Goal: Task Accomplishment & Management: Manage account settings

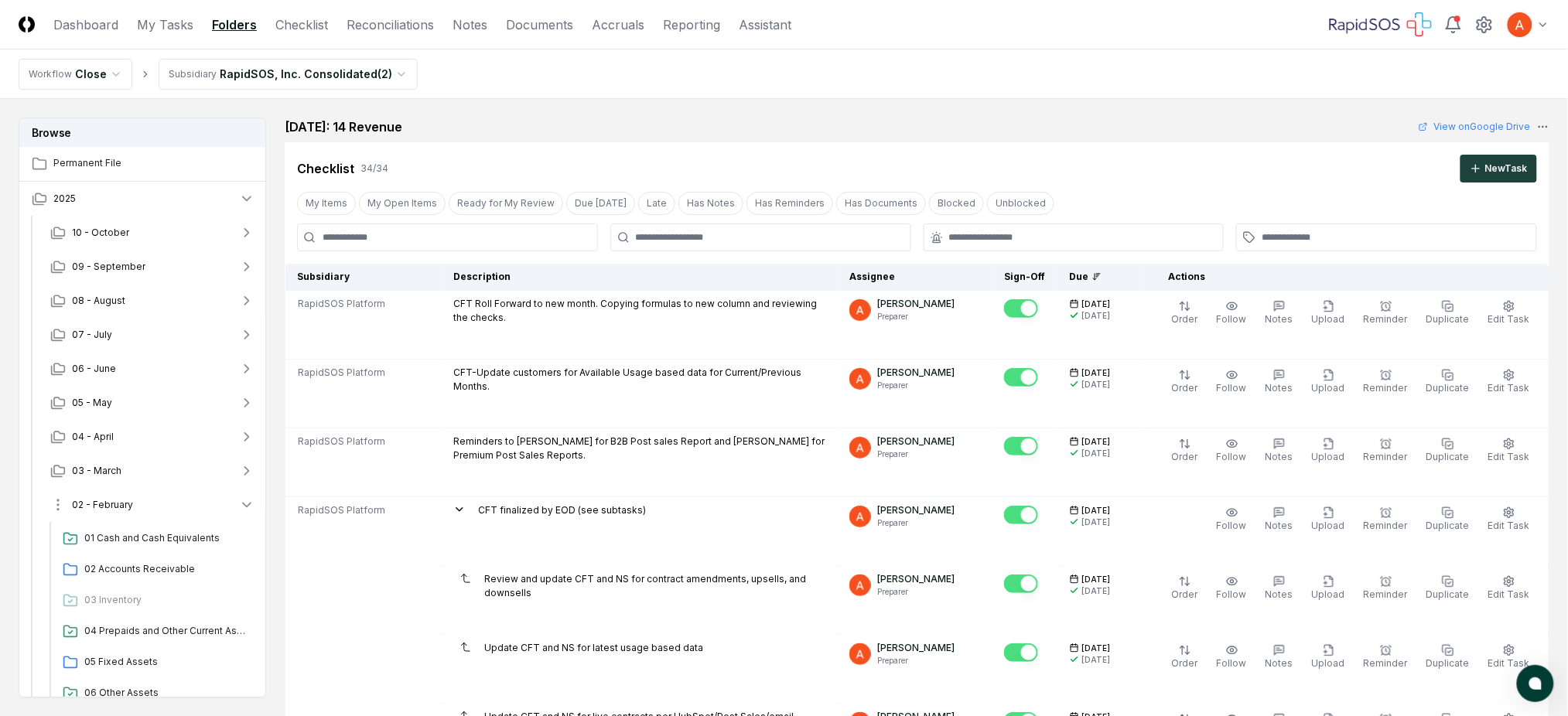
click at [185, 507] on button "02 - February" at bounding box center [153, 505] width 229 height 34
click at [156, 261] on button "09 - September" at bounding box center [153, 267] width 229 height 34
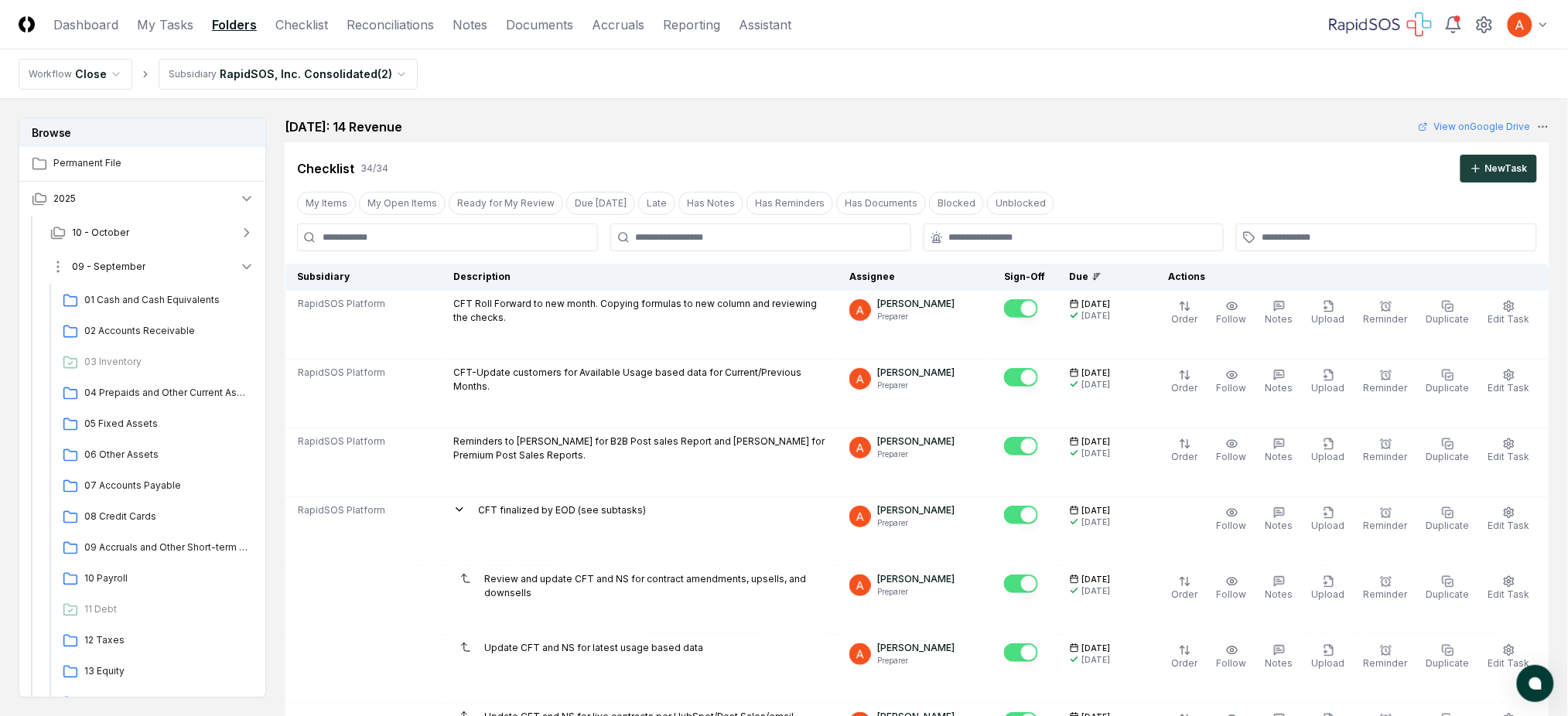
click at [184, 266] on button "09 - September" at bounding box center [153, 267] width 229 height 34
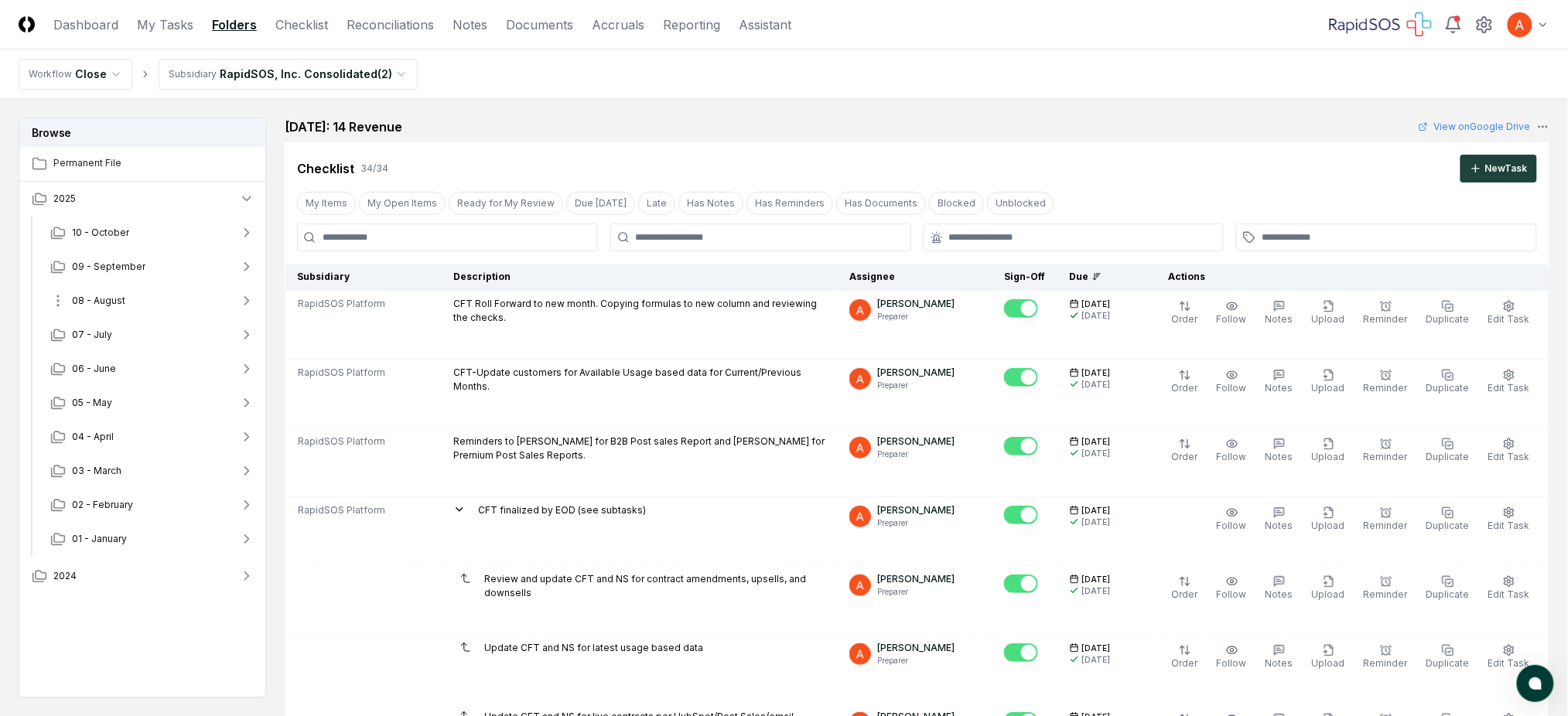
click at [150, 298] on button "08 - August" at bounding box center [153, 301] width 229 height 34
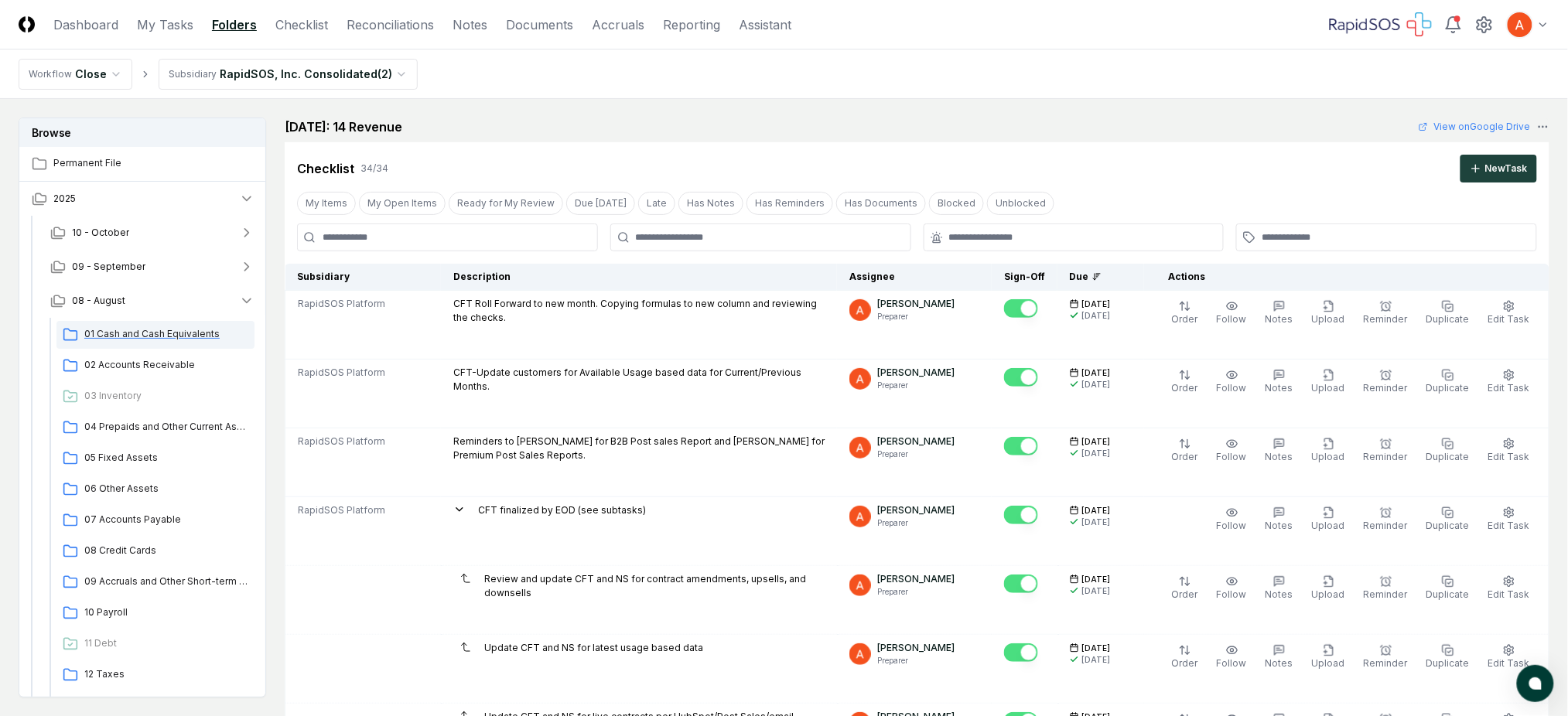
click at [143, 334] on span "01 Cash and Cash Equivalents" at bounding box center [166, 334] width 164 height 14
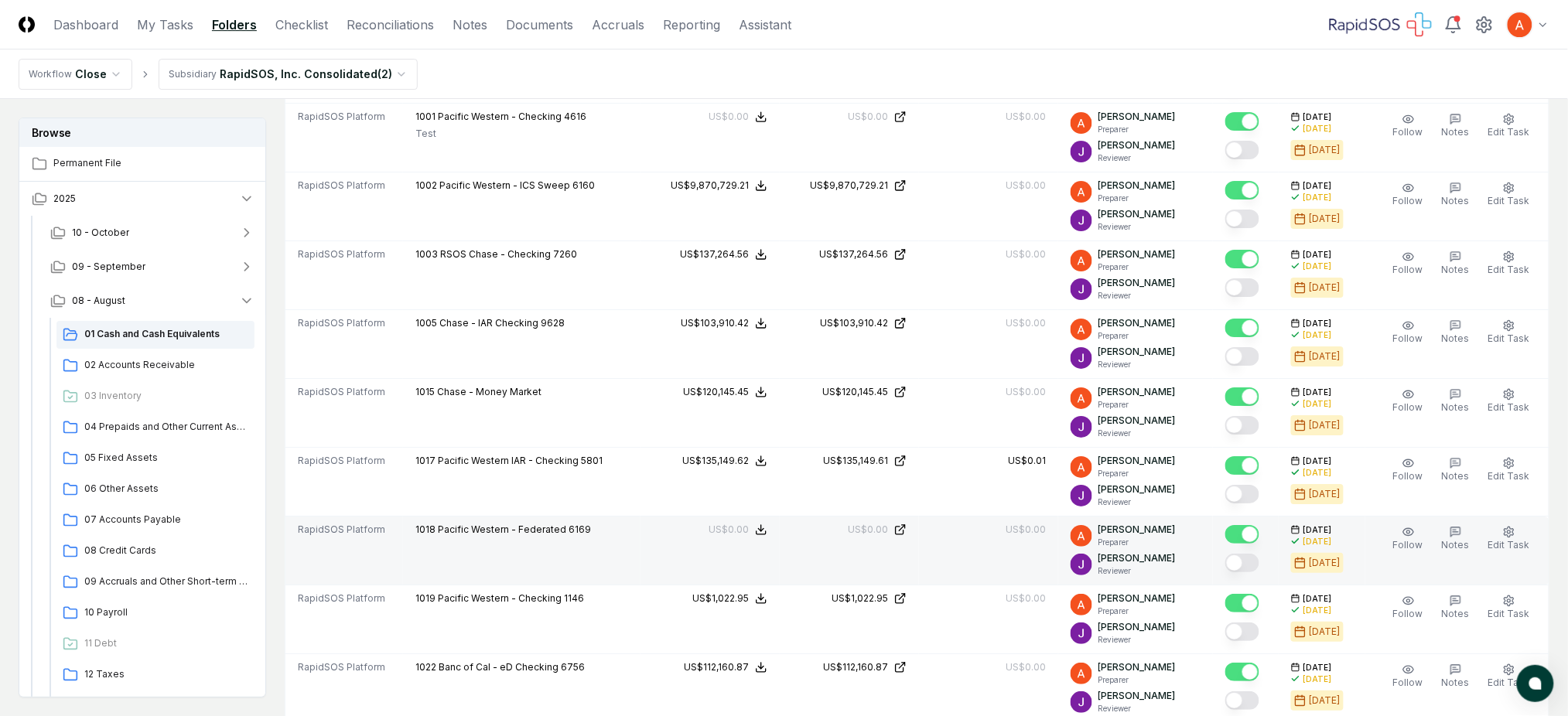
scroll to position [2062, 0]
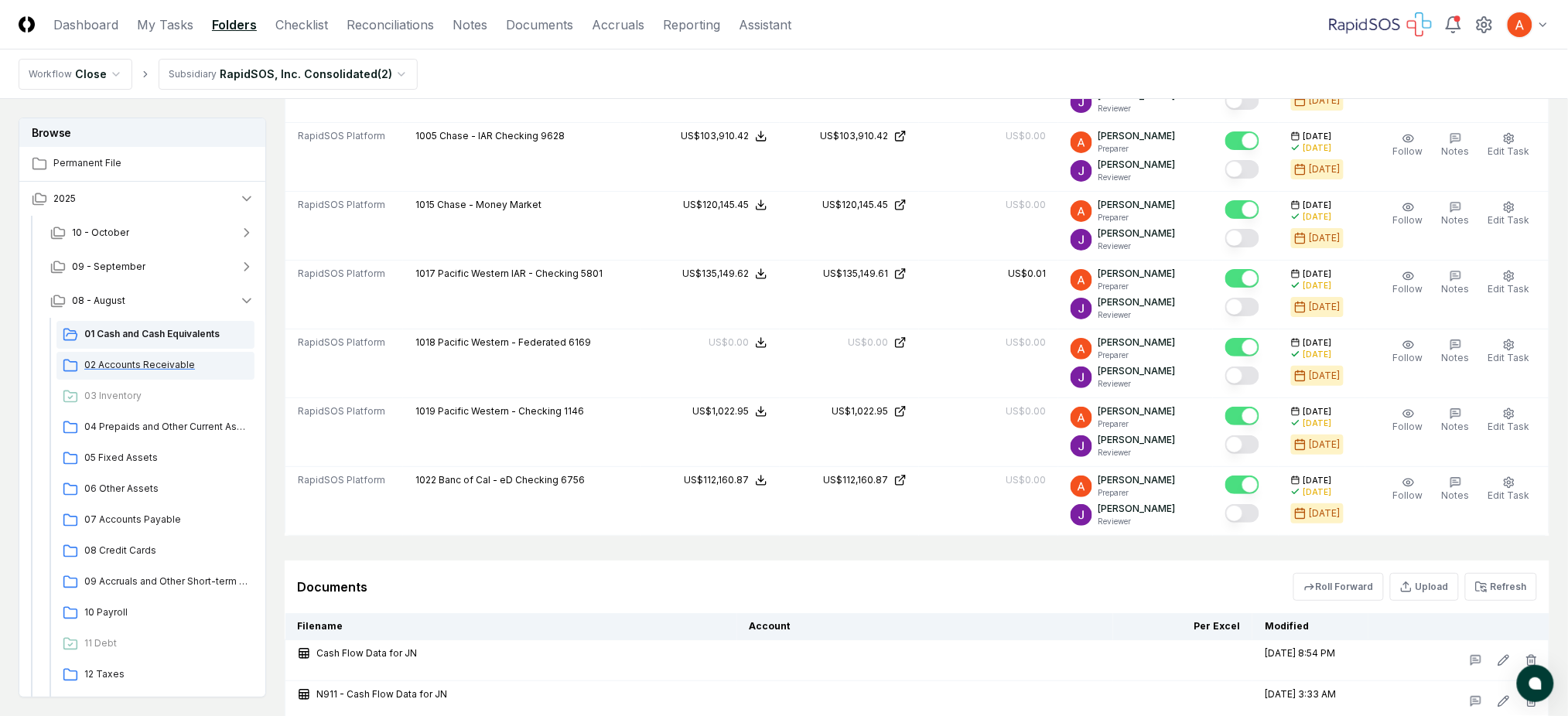
click at [118, 365] on span "02 Accounts Receivable" at bounding box center [166, 365] width 164 height 14
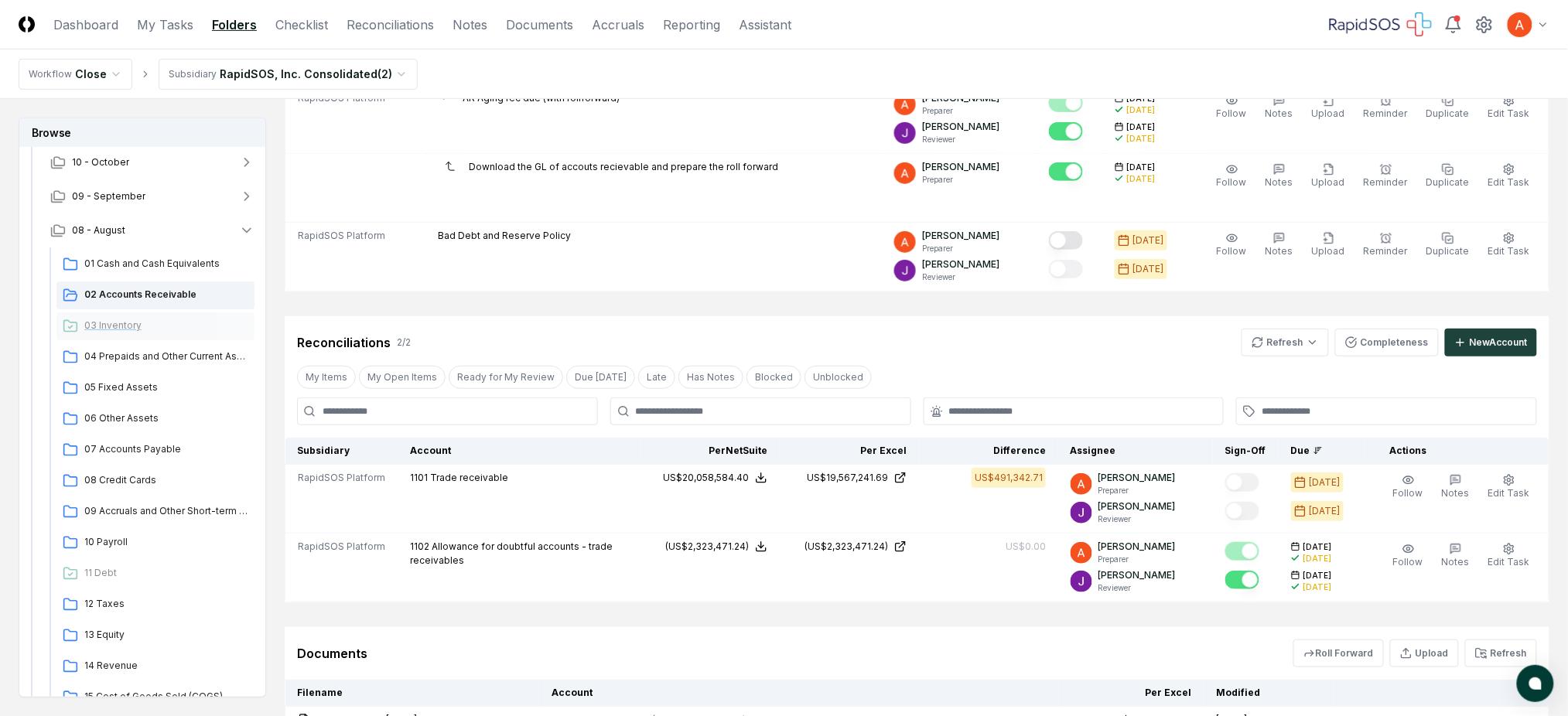
scroll to position [103, 0]
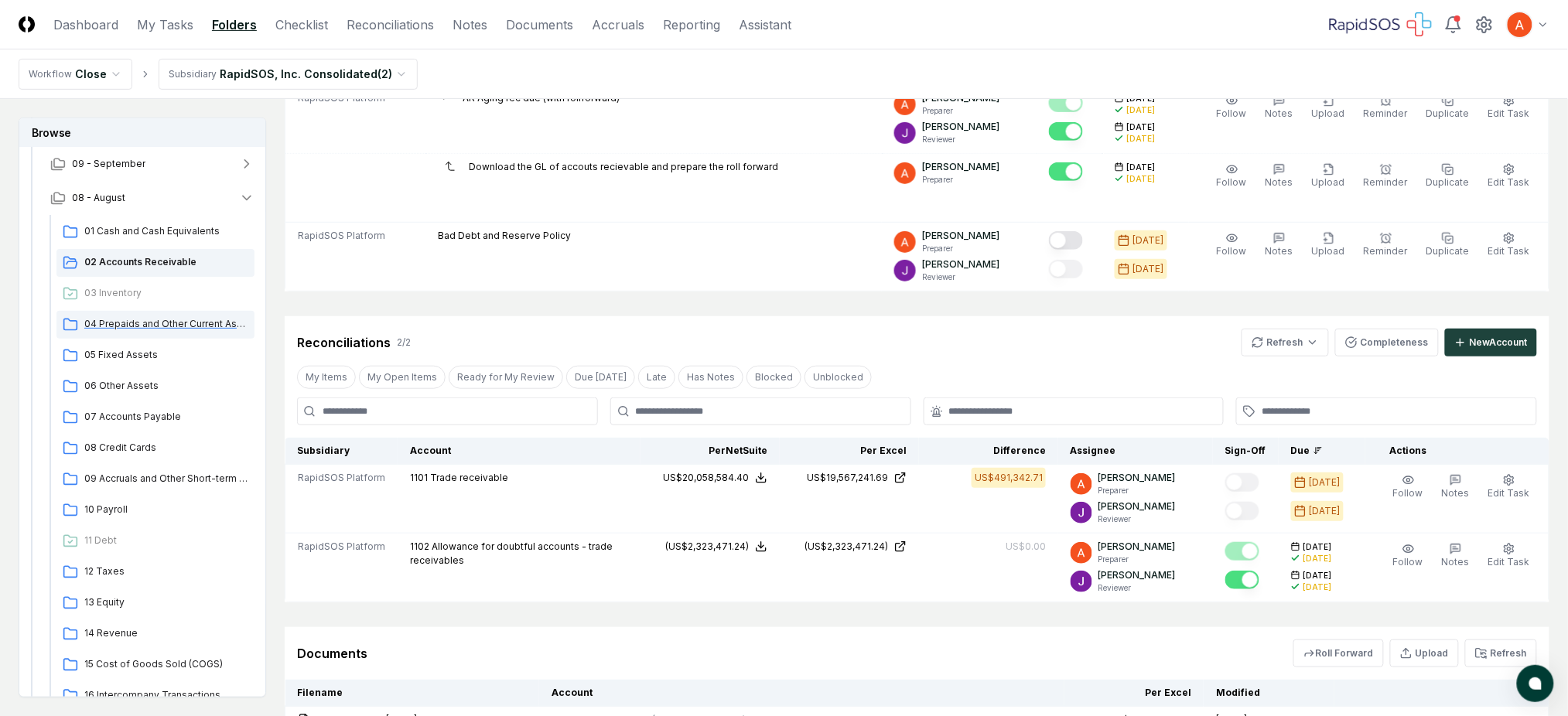
click at [154, 328] on span "04 Prepaids and Other Current Assets" at bounding box center [166, 324] width 164 height 14
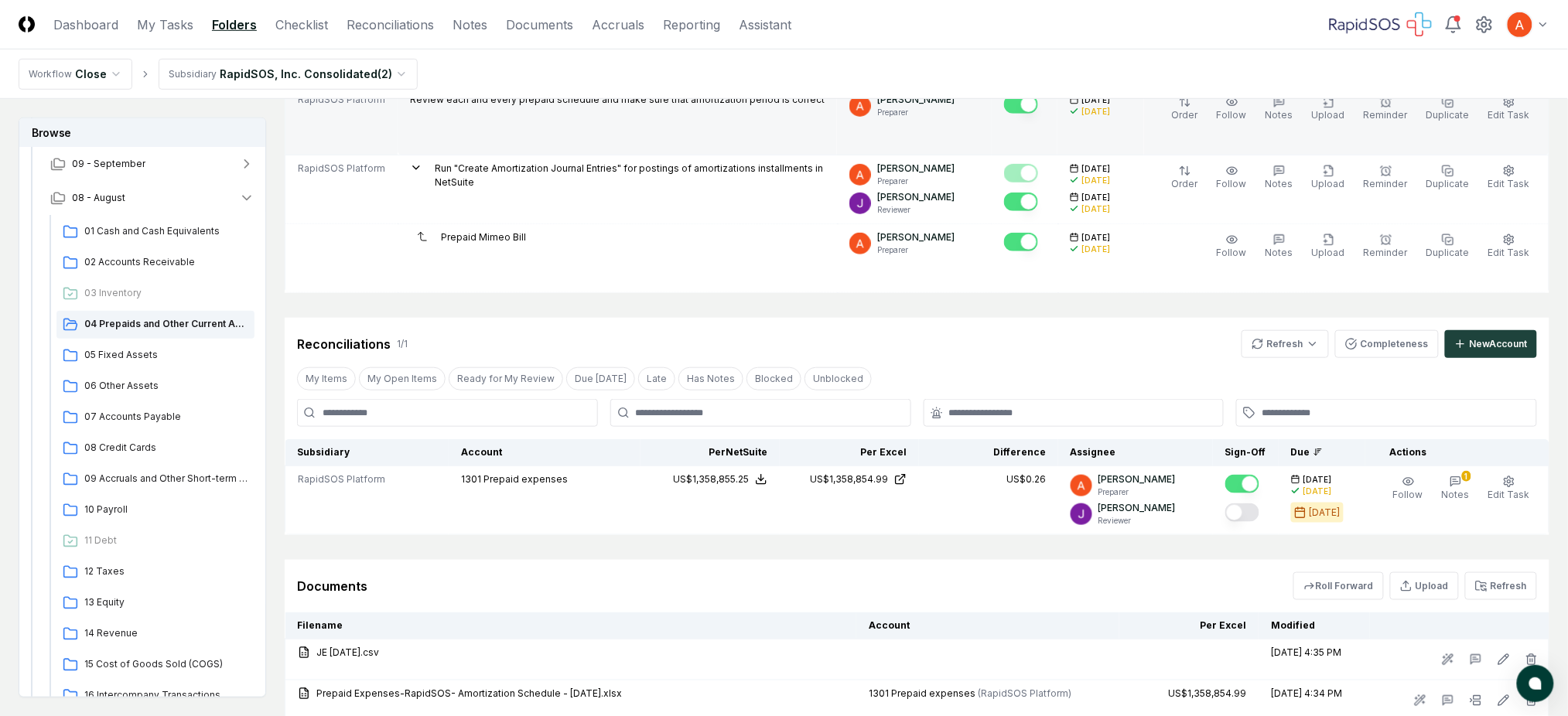
scroll to position [412, 0]
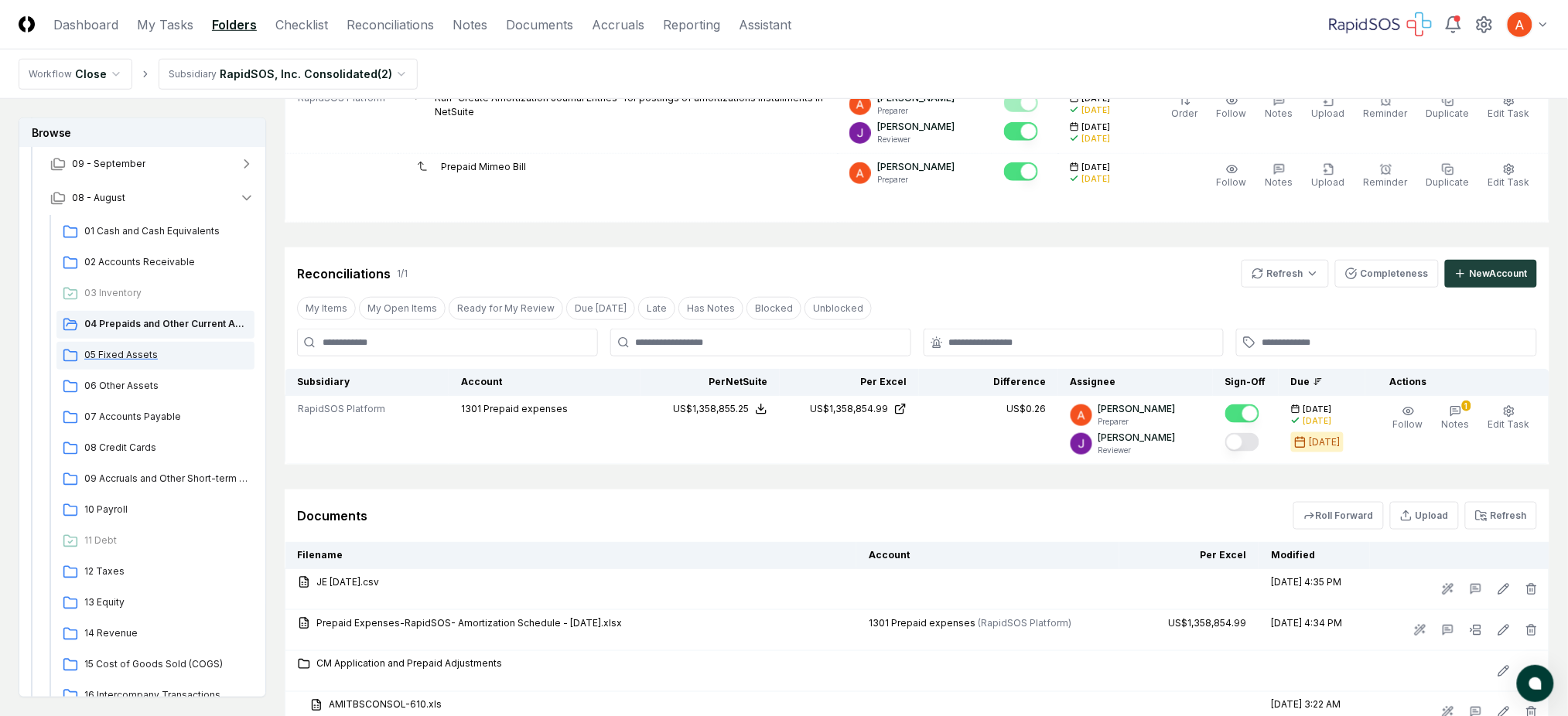
click at [172, 353] on span "05 Fixed Assets" at bounding box center [166, 355] width 164 height 14
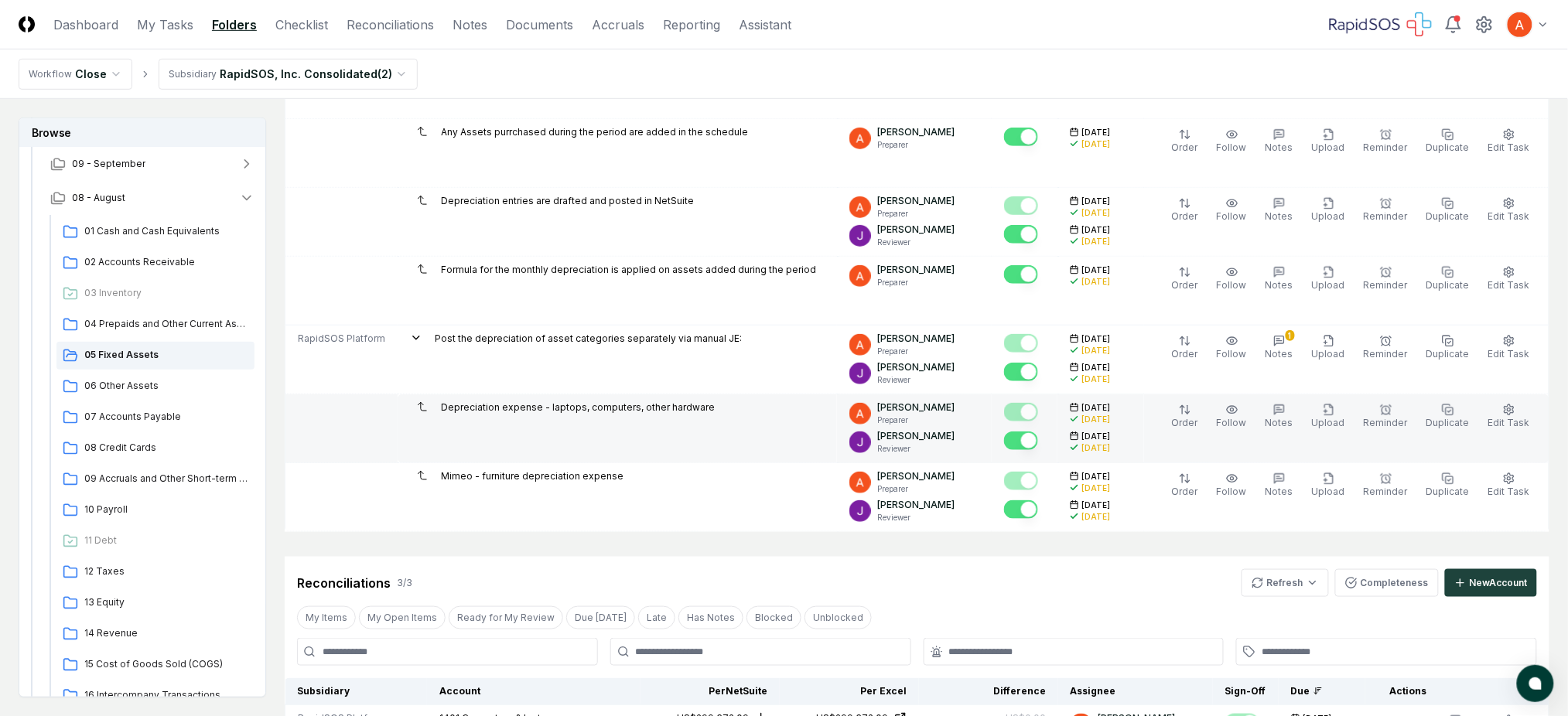
scroll to position [619, 0]
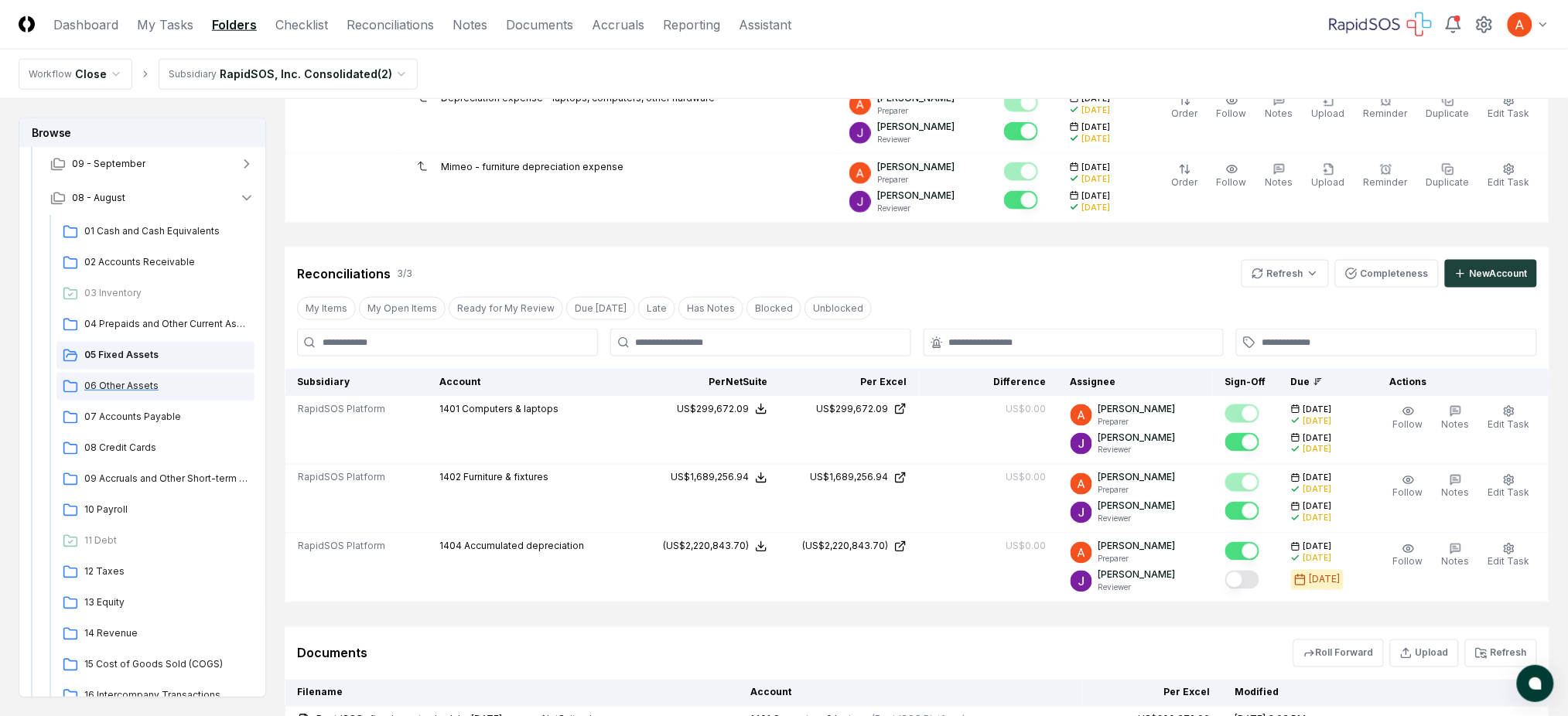
click at [128, 389] on span "06 Other Assets" at bounding box center [166, 386] width 164 height 14
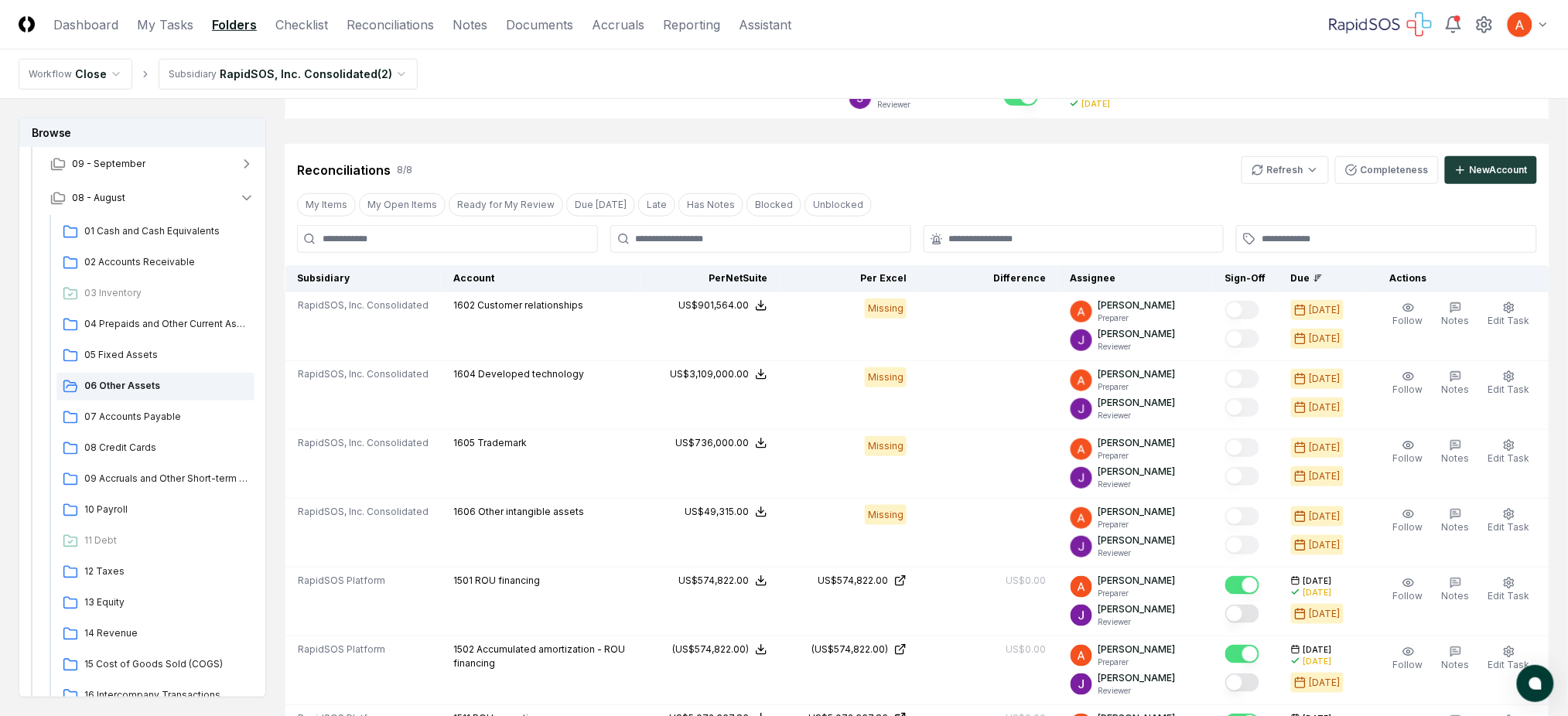
scroll to position [205, 0]
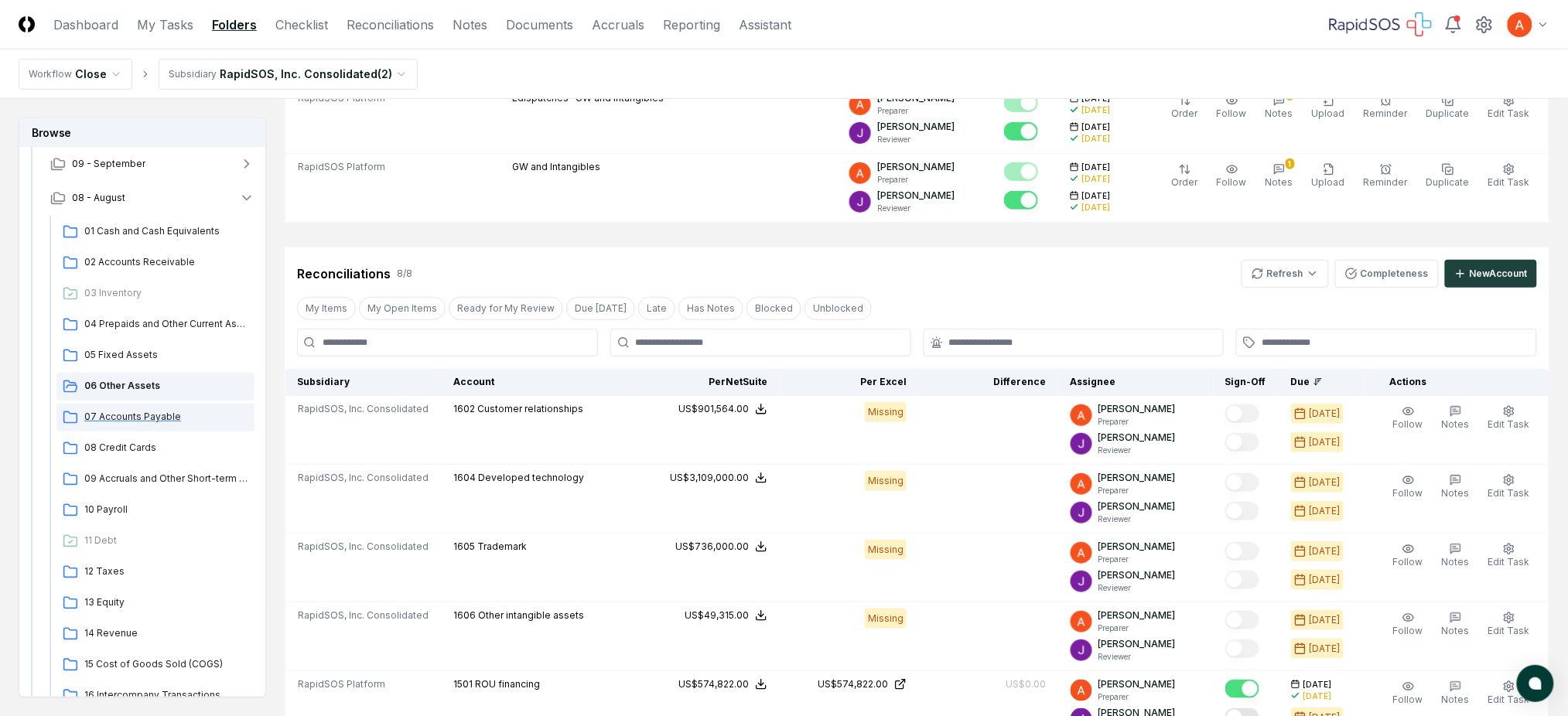
click at [133, 419] on span "07 Accounts Payable" at bounding box center [166, 417] width 164 height 14
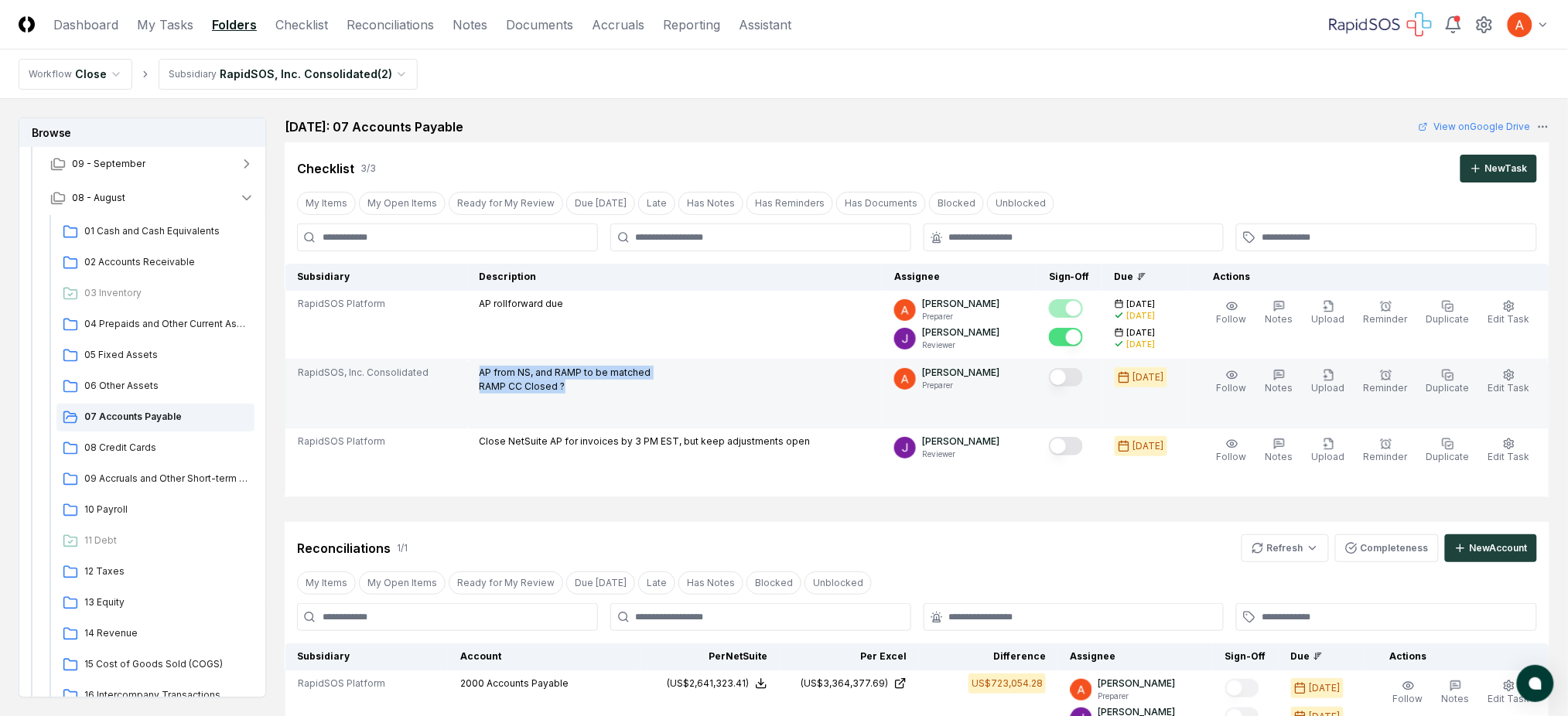
drag, startPoint x: 486, startPoint y: 375, endPoint x: 677, endPoint y: 388, distance: 191.4
click at [677, 388] on div "AP from NS, and RAMP to be matched RAMP CC Closed ?" at bounding box center [675, 381] width 391 height 31
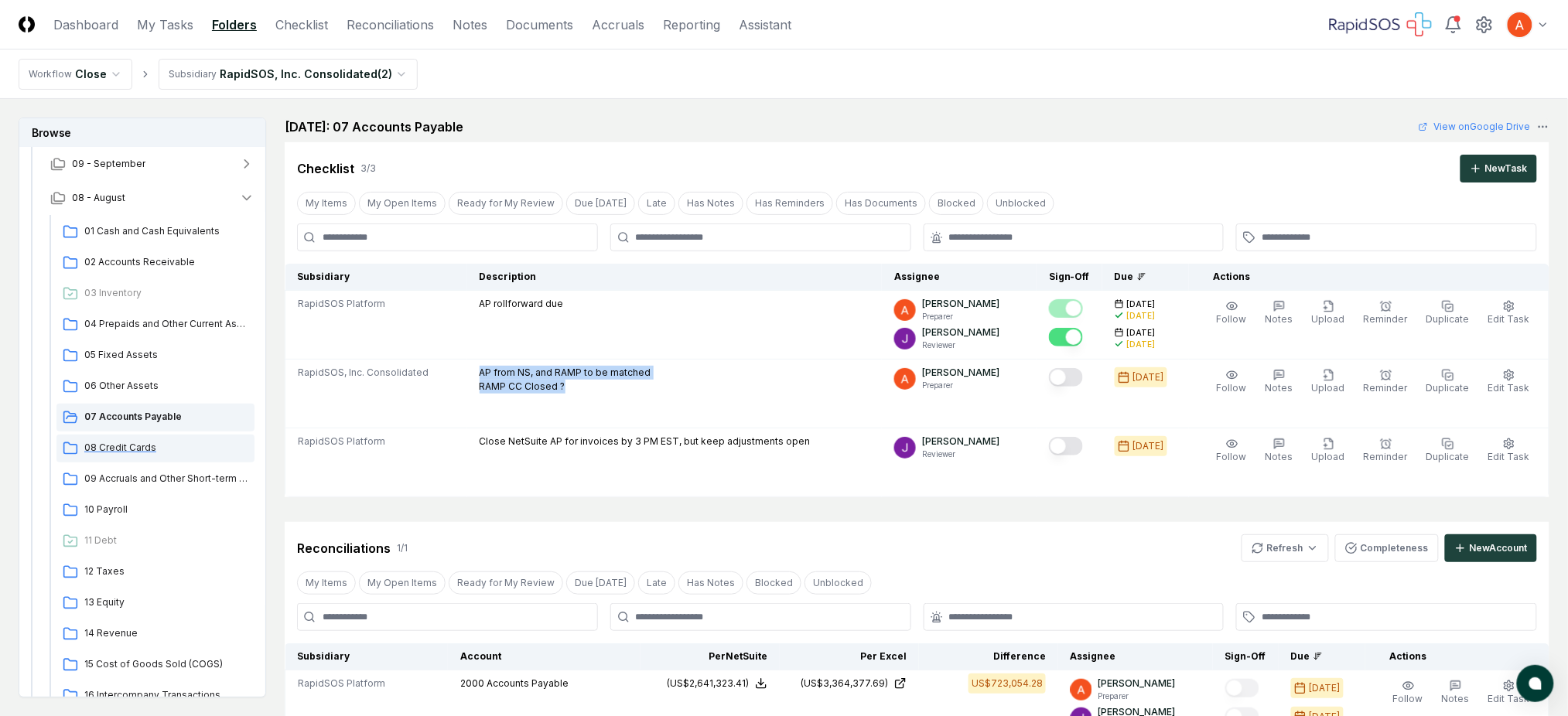
click at [144, 452] on span "08 Credit Cards" at bounding box center [166, 447] width 164 height 14
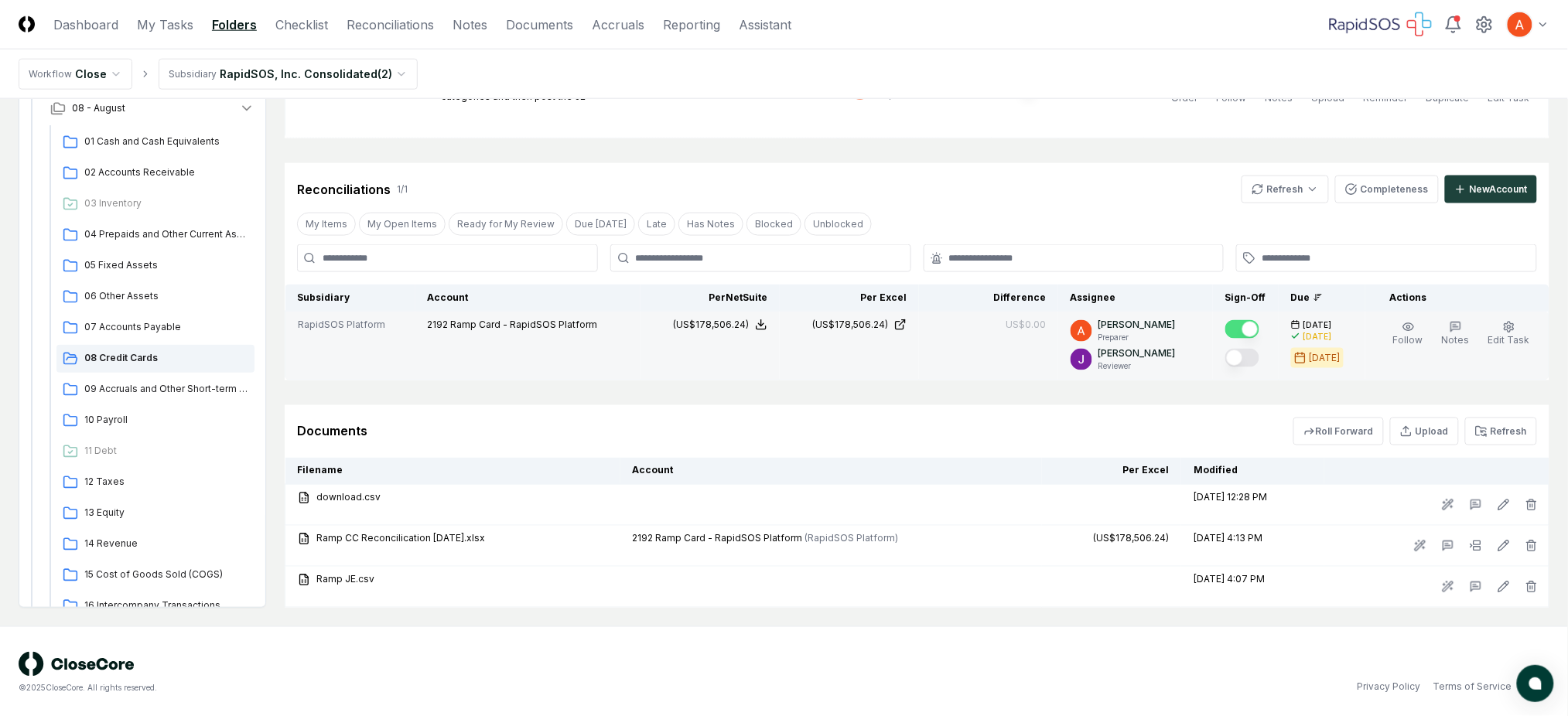
scroll to position [637, 0]
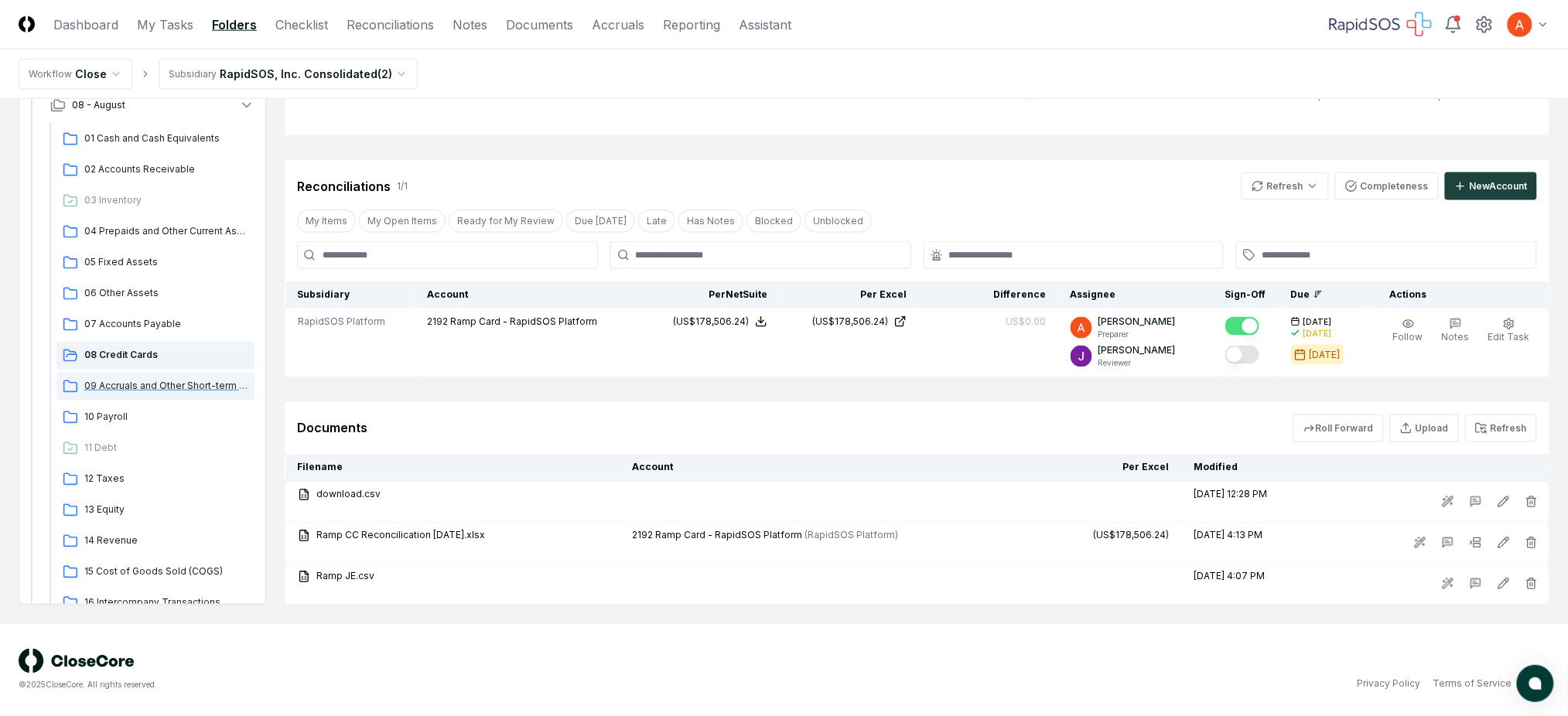
click at [178, 382] on span "09 Accruals and Other Short-term Liabilities" at bounding box center [166, 386] width 164 height 14
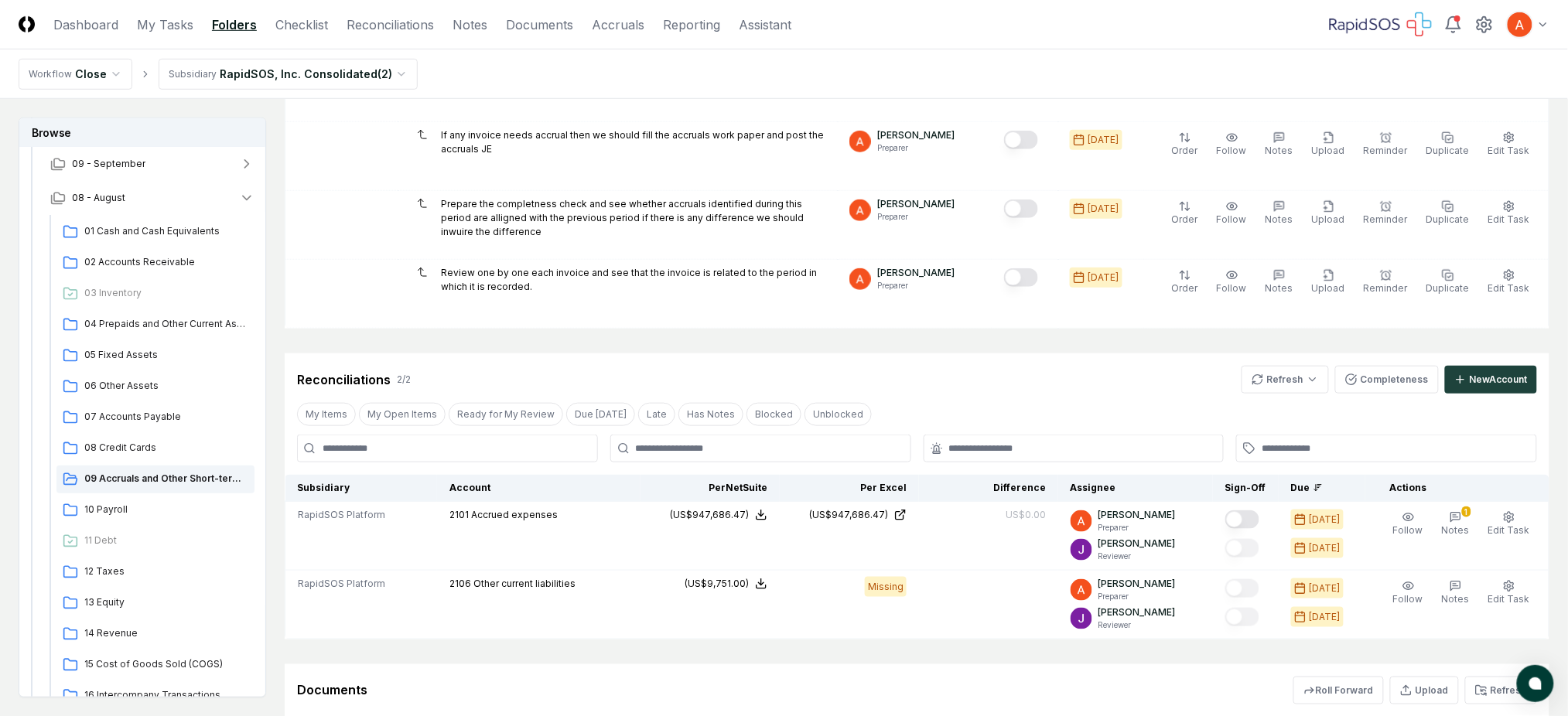
scroll to position [412, 0]
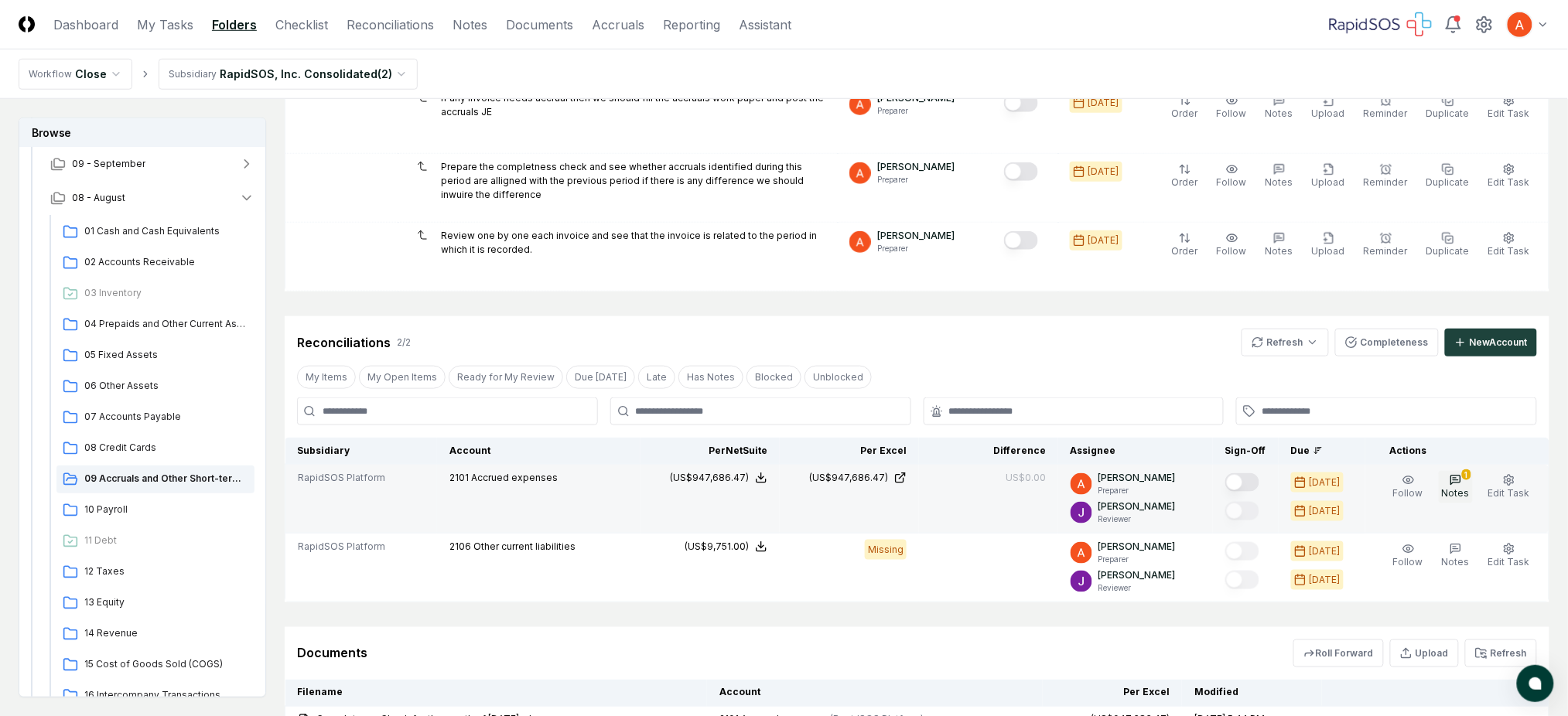
click at [1447, 486] on button "1 Notes" at bounding box center [1456, 487] width 34 height 33
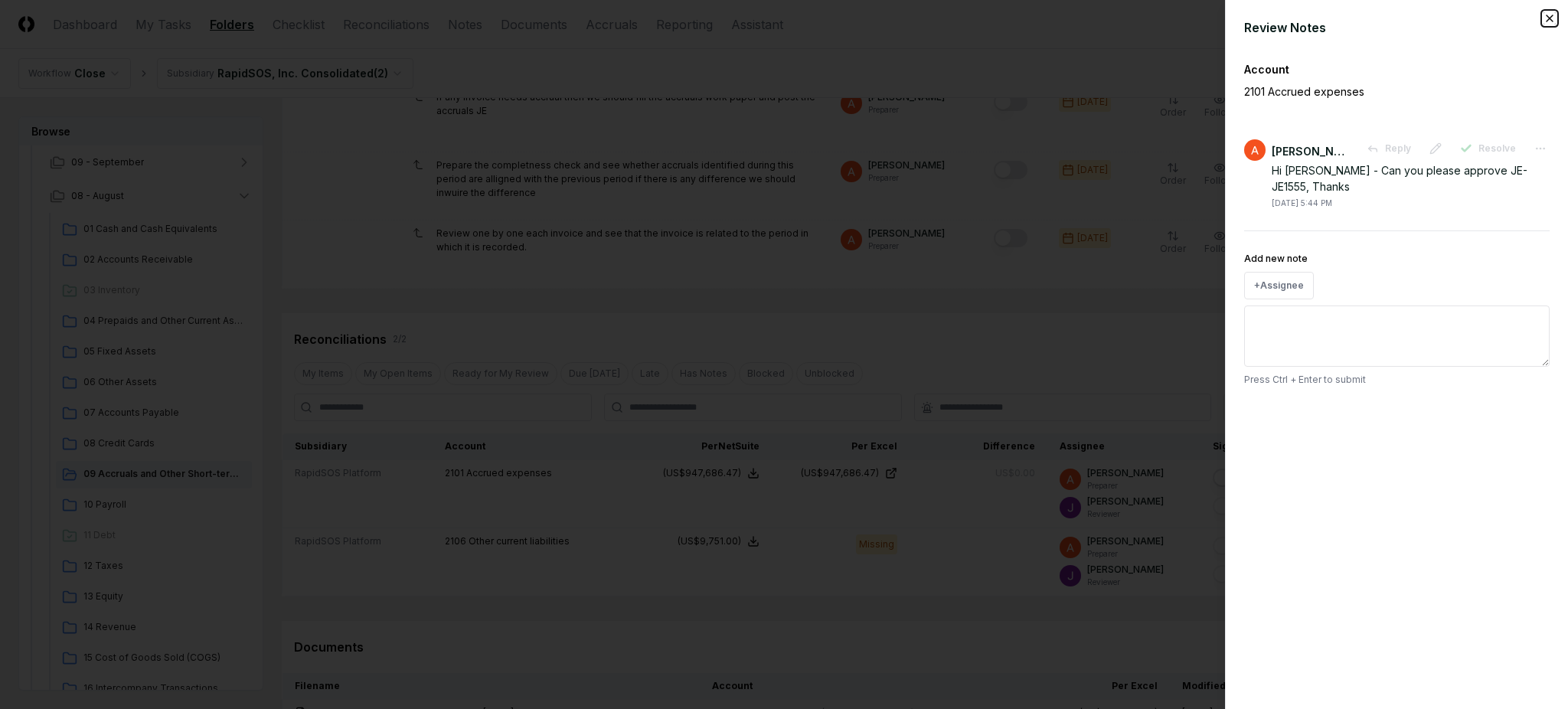
click at [1550, 18] on icon "button" at bounding box center [1550, 18] width 6 height 6
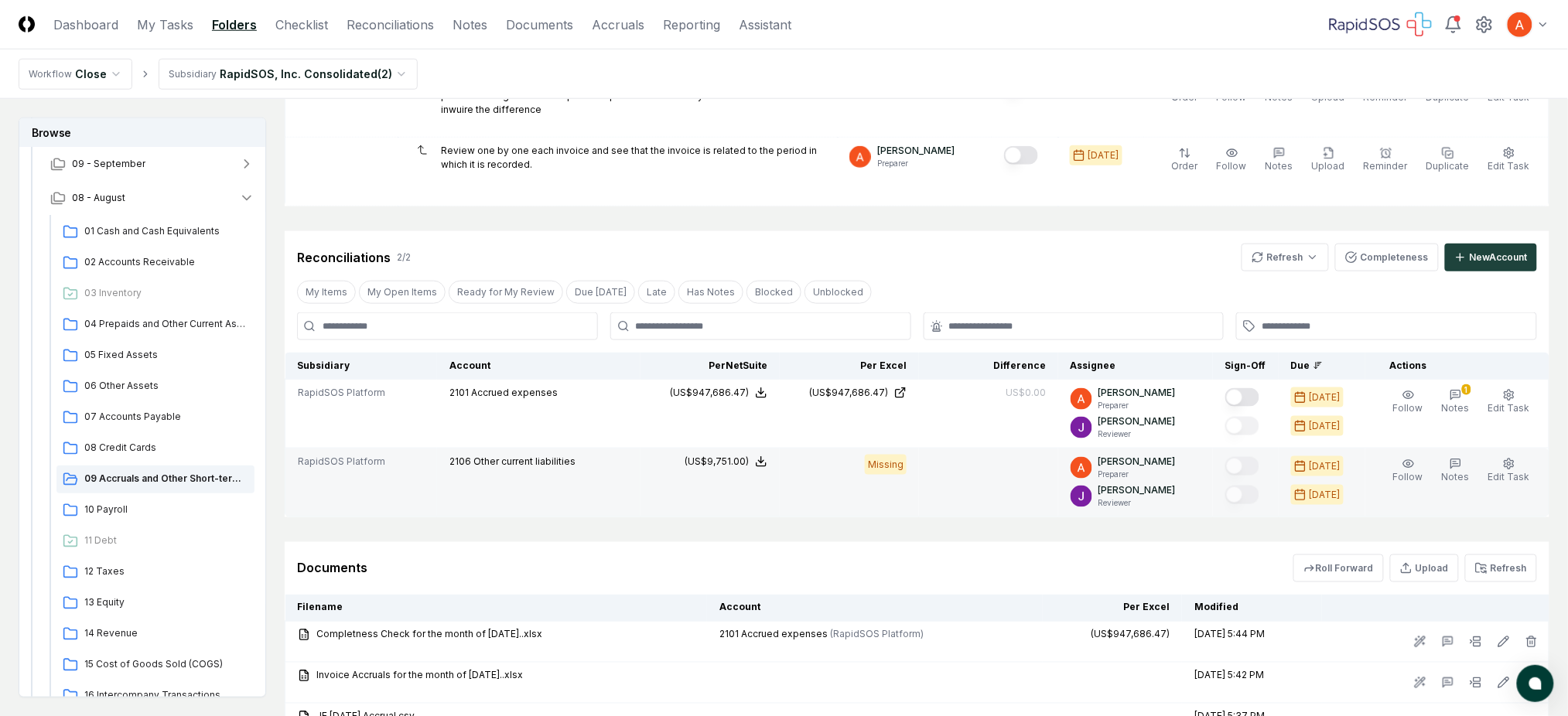
scroll to position [619, 0]
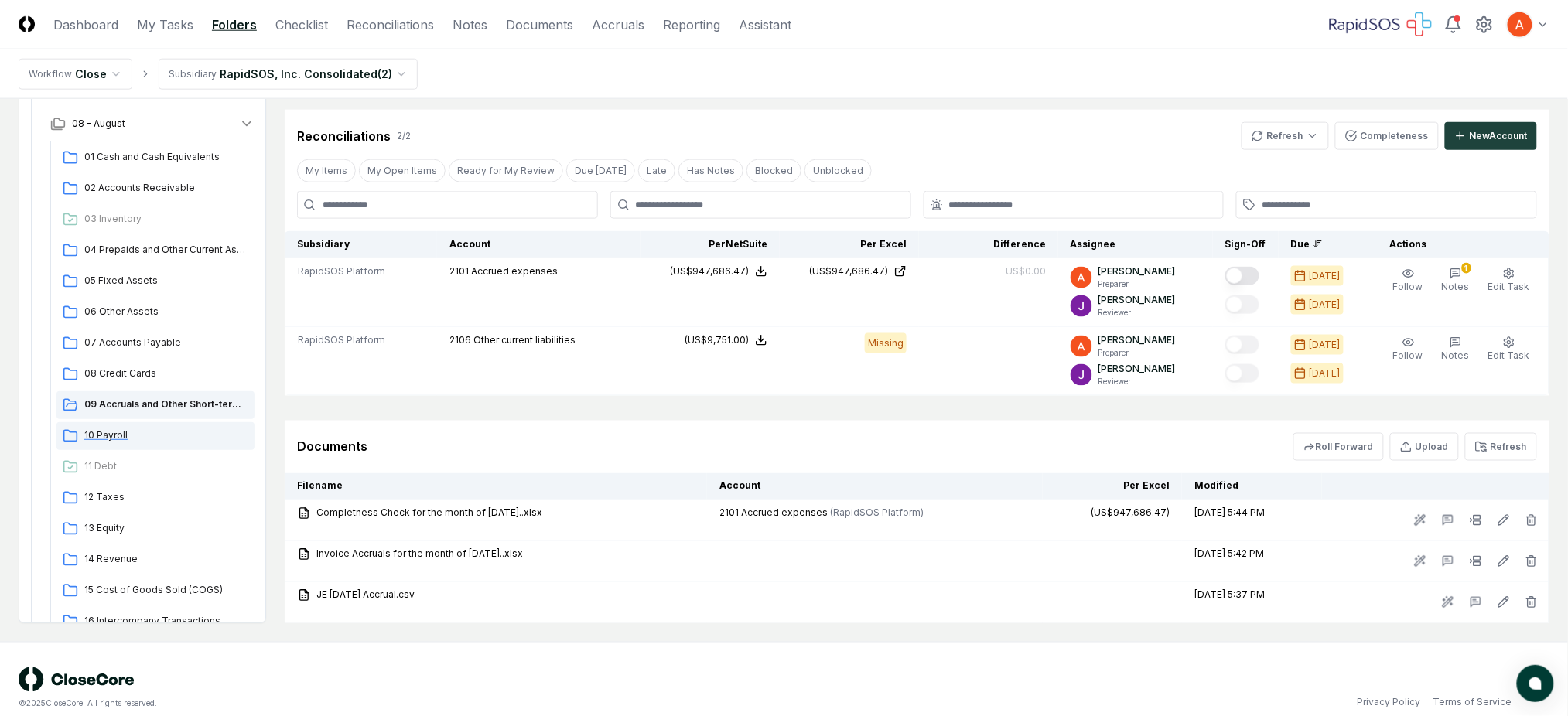
click at [156, 430] on span "10 Payroll" at bounding box center [166, 435] width 164 height 14
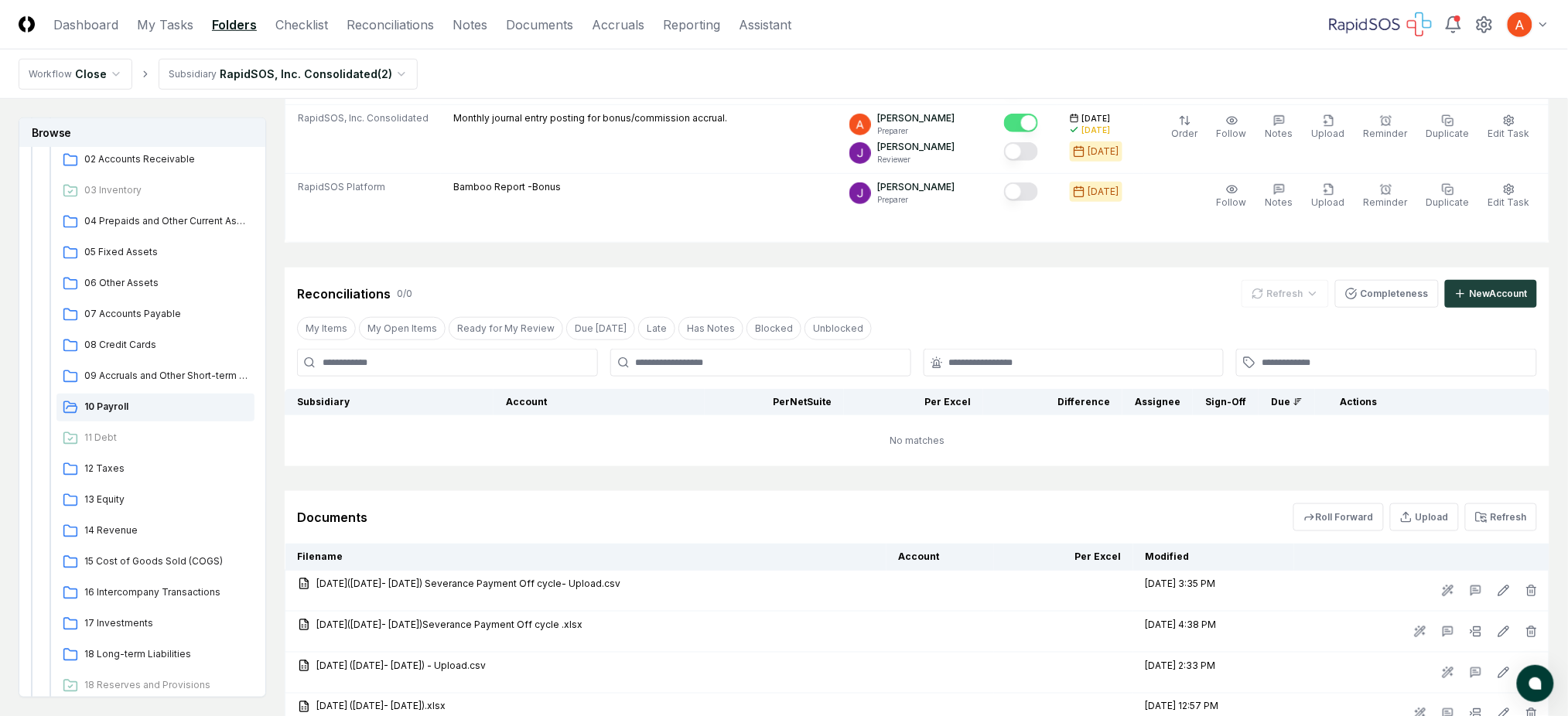
scroll to position [412, 0]
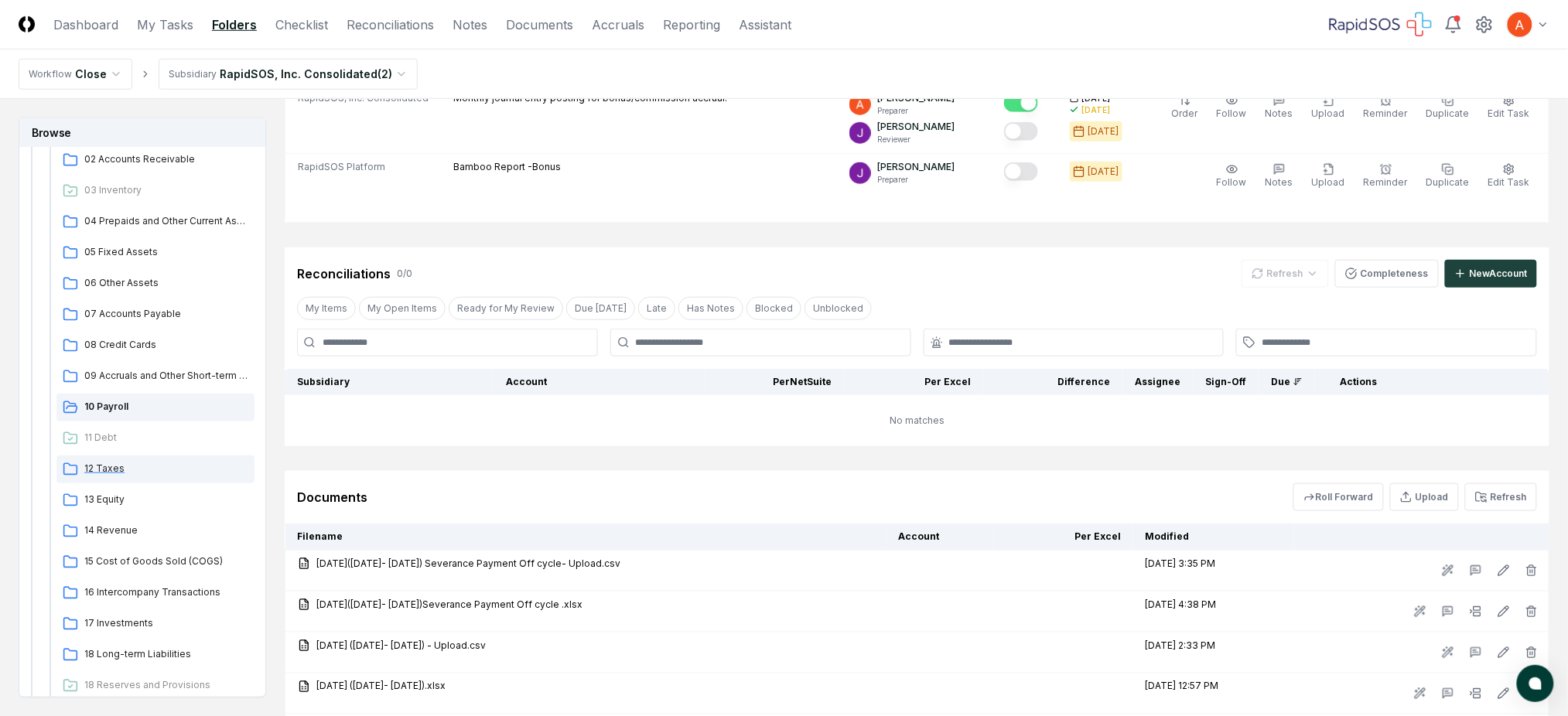
click at [117, 466] on span "12 Taxes" at bounding box center [166, 469] width 164 height 14
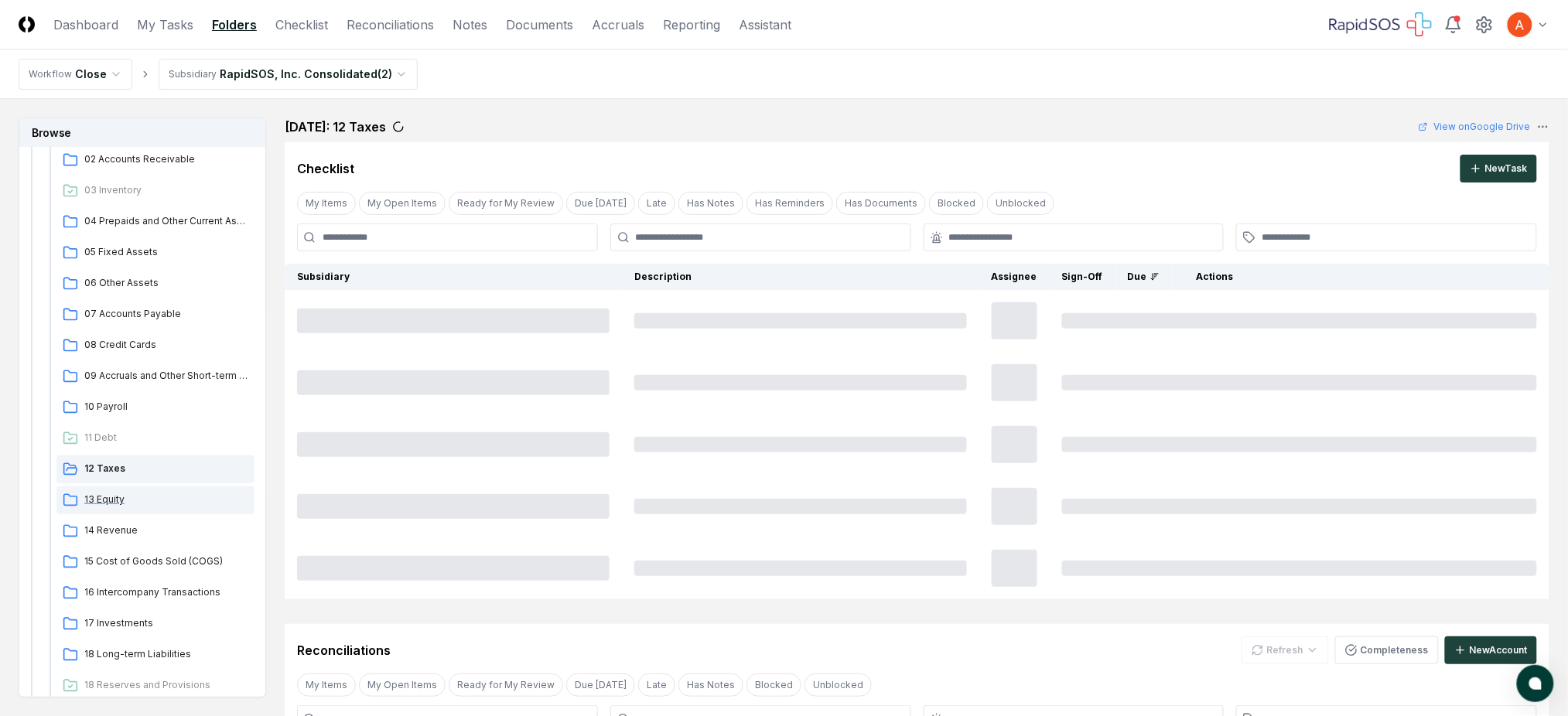
click at [118, 503] on span "13 Equity" at bounding box center [166, 500] width 164 height 14
click at [121, 534] on span "14 Revenue" at bounding box center [166, 531] width 164 height 14
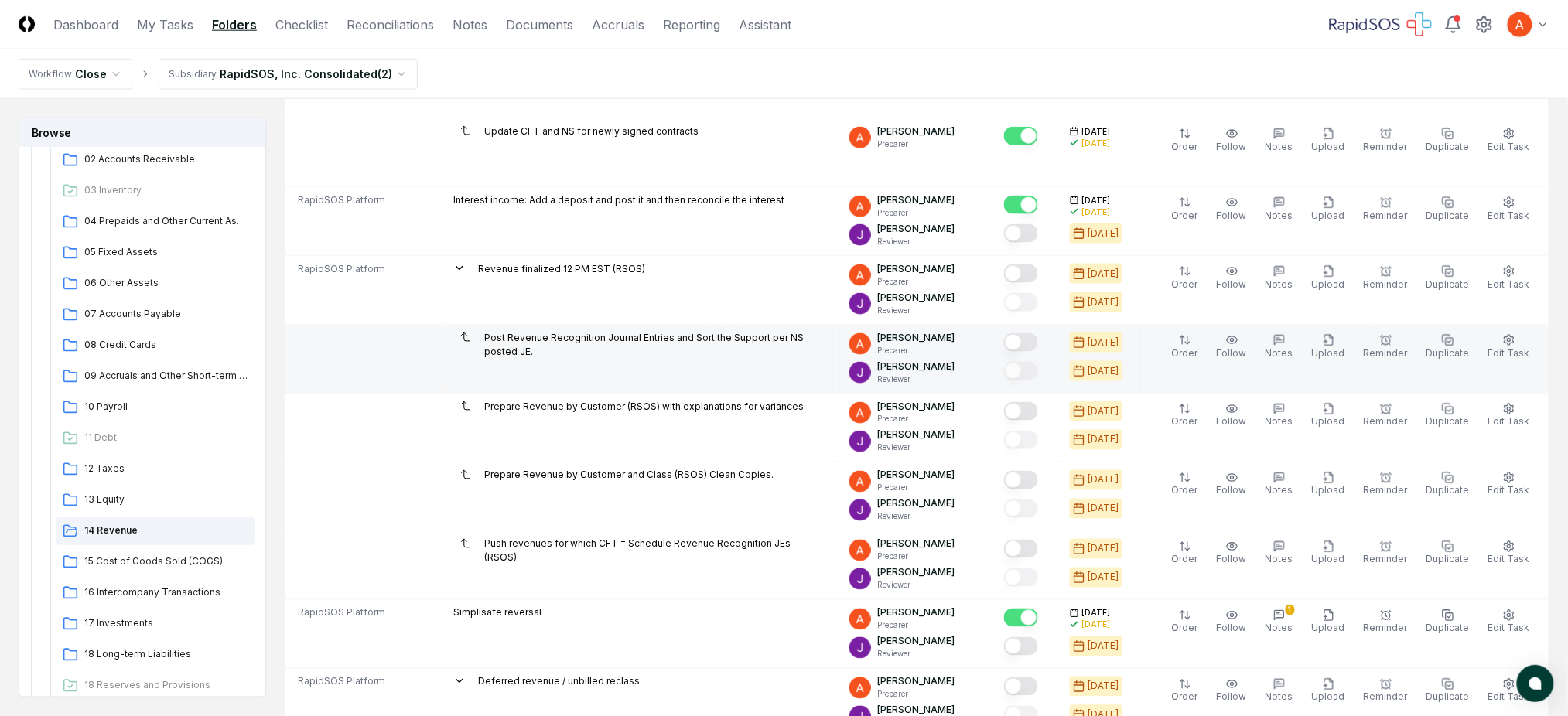
scroll to position [619, 0]
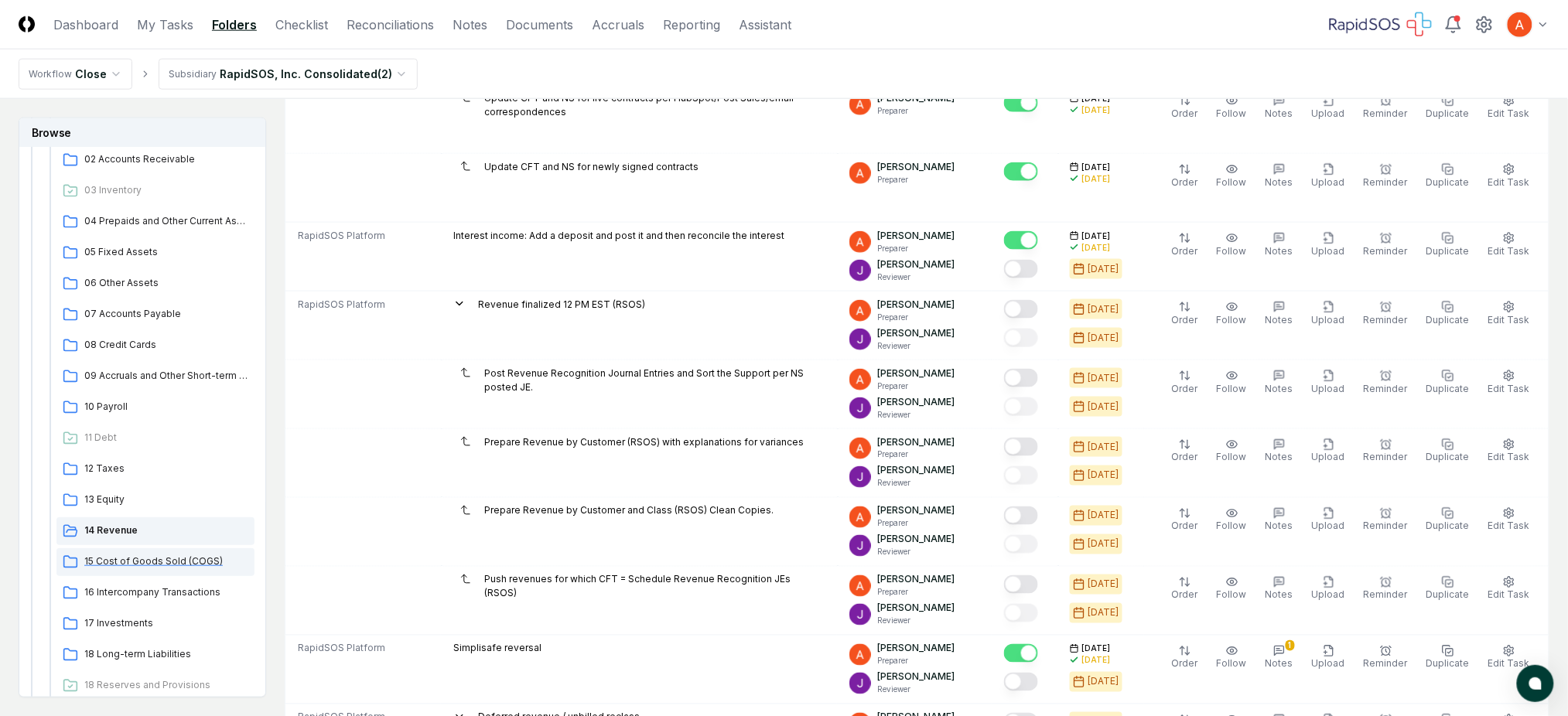
click at [166, 560] on span "15 Cost of Goods Sold (COGS)" at bounding box center [166, 561] width 164 height 14
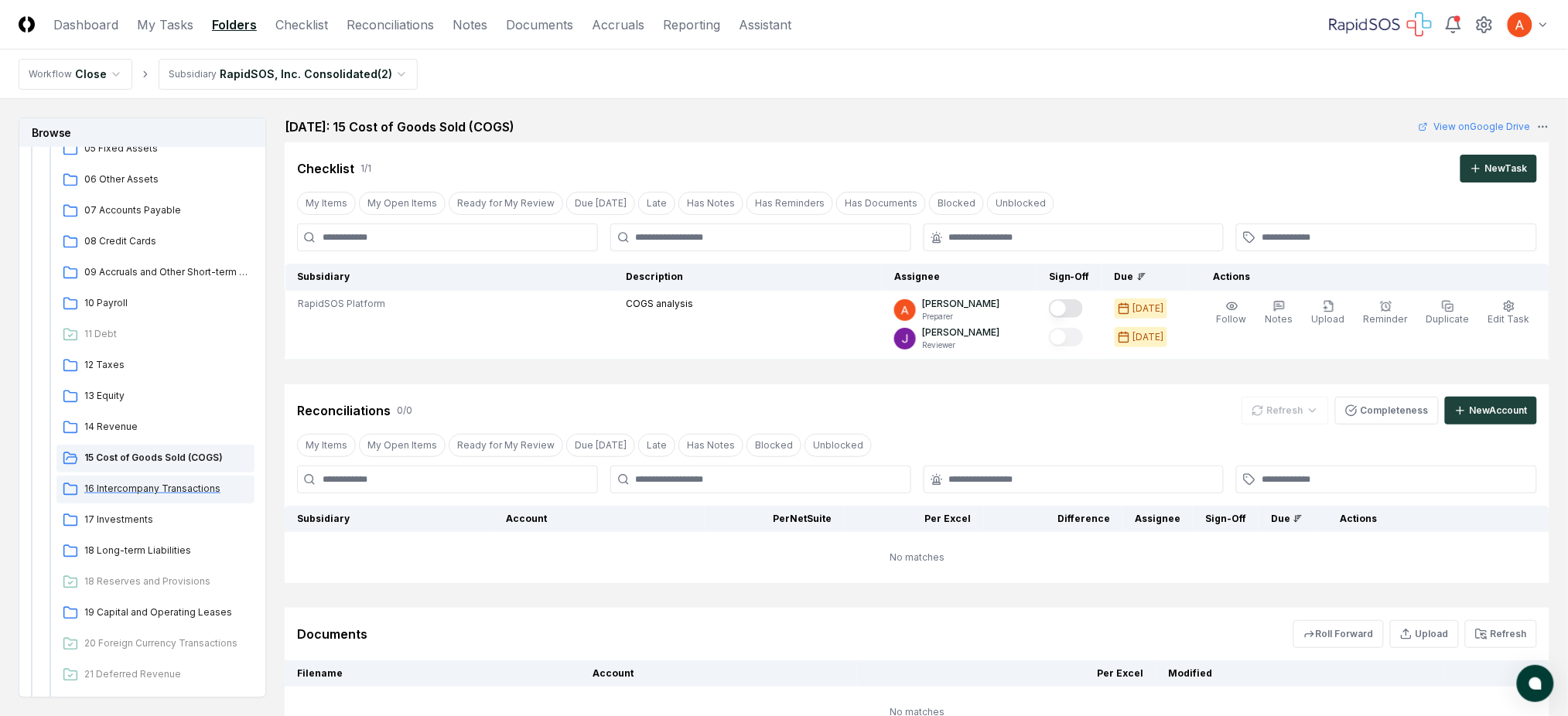
click at [167, 484] on span "16 Intercompany Transactions" at bounding box center [166, 489] width 164 height 14
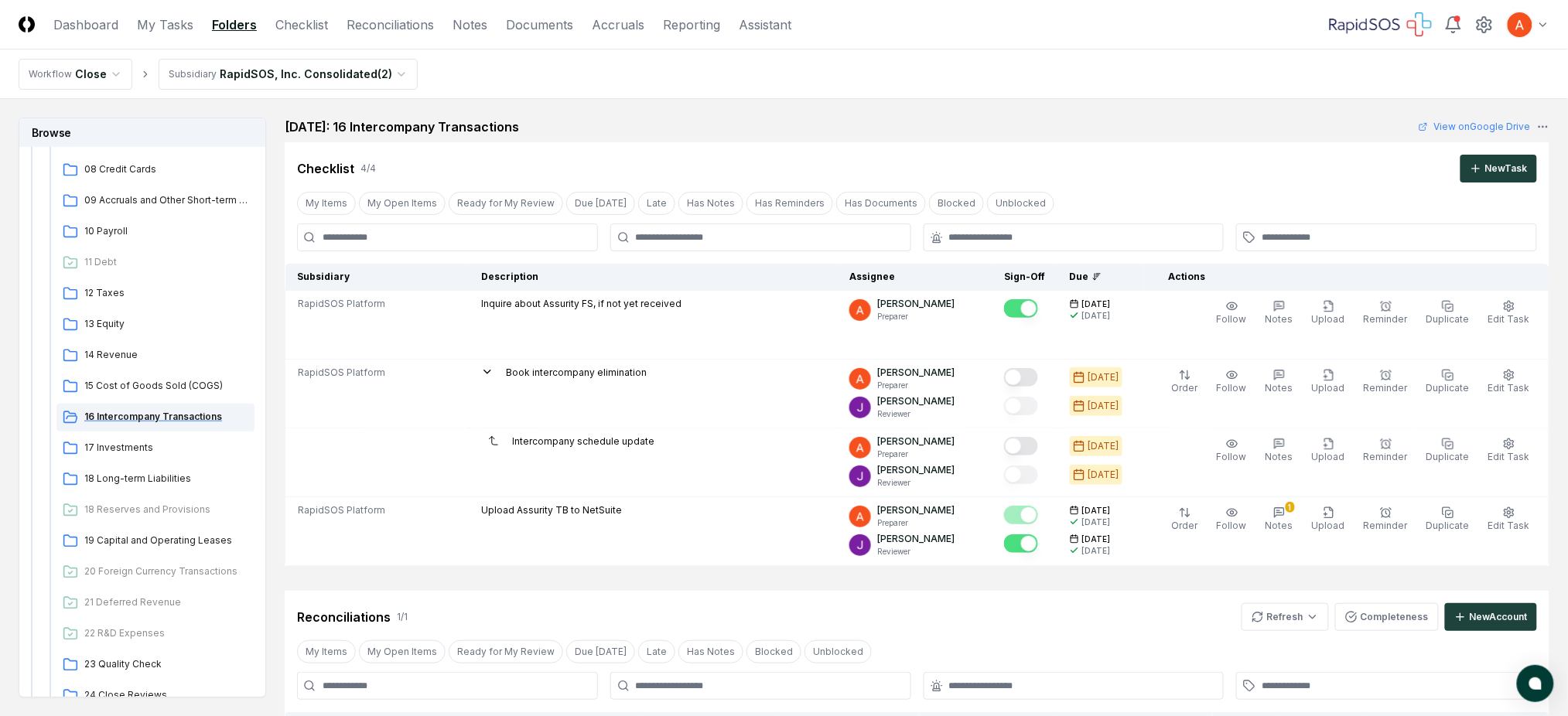
scroll to position [412, 0]
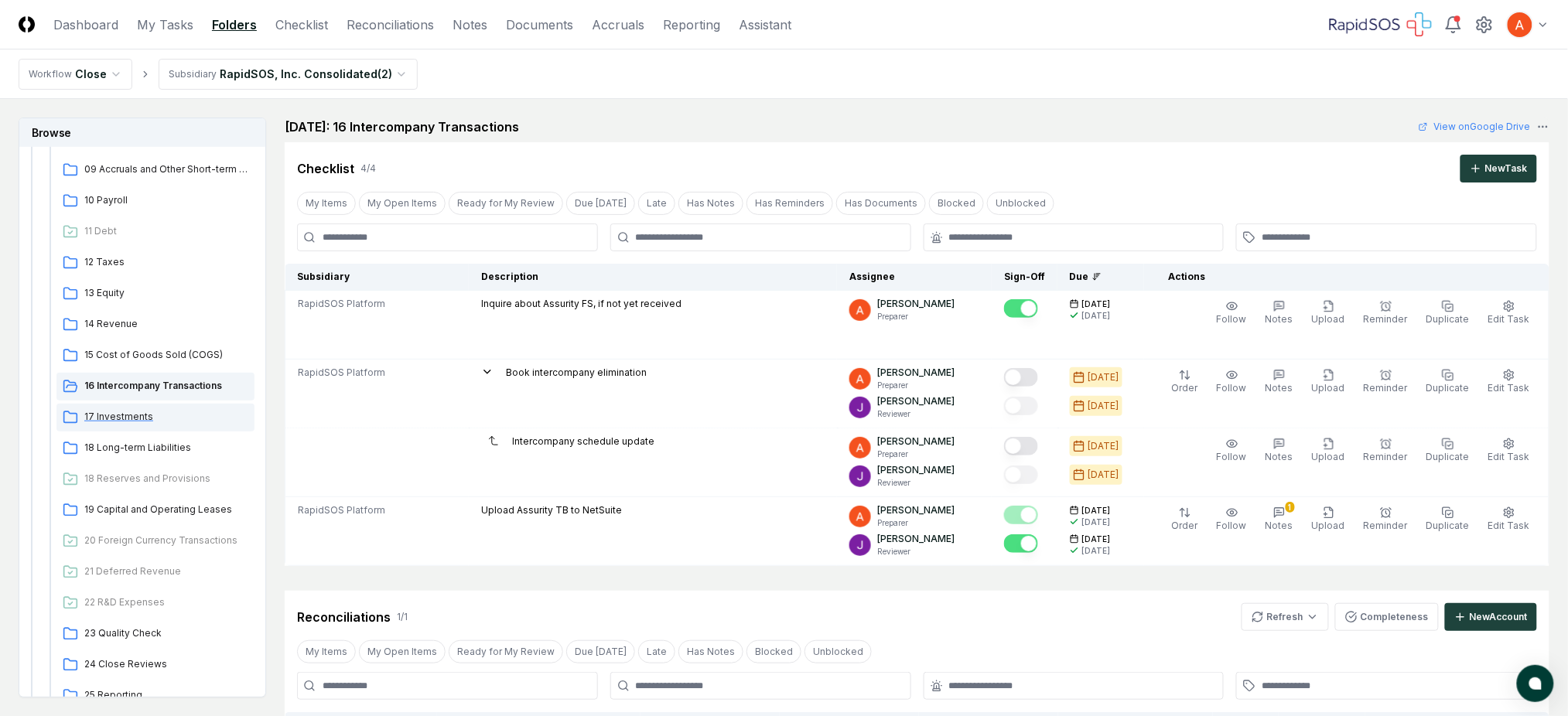
click at [136, 425] on div "17 Investments" at bounding box center [156, 418] width 198 height 28
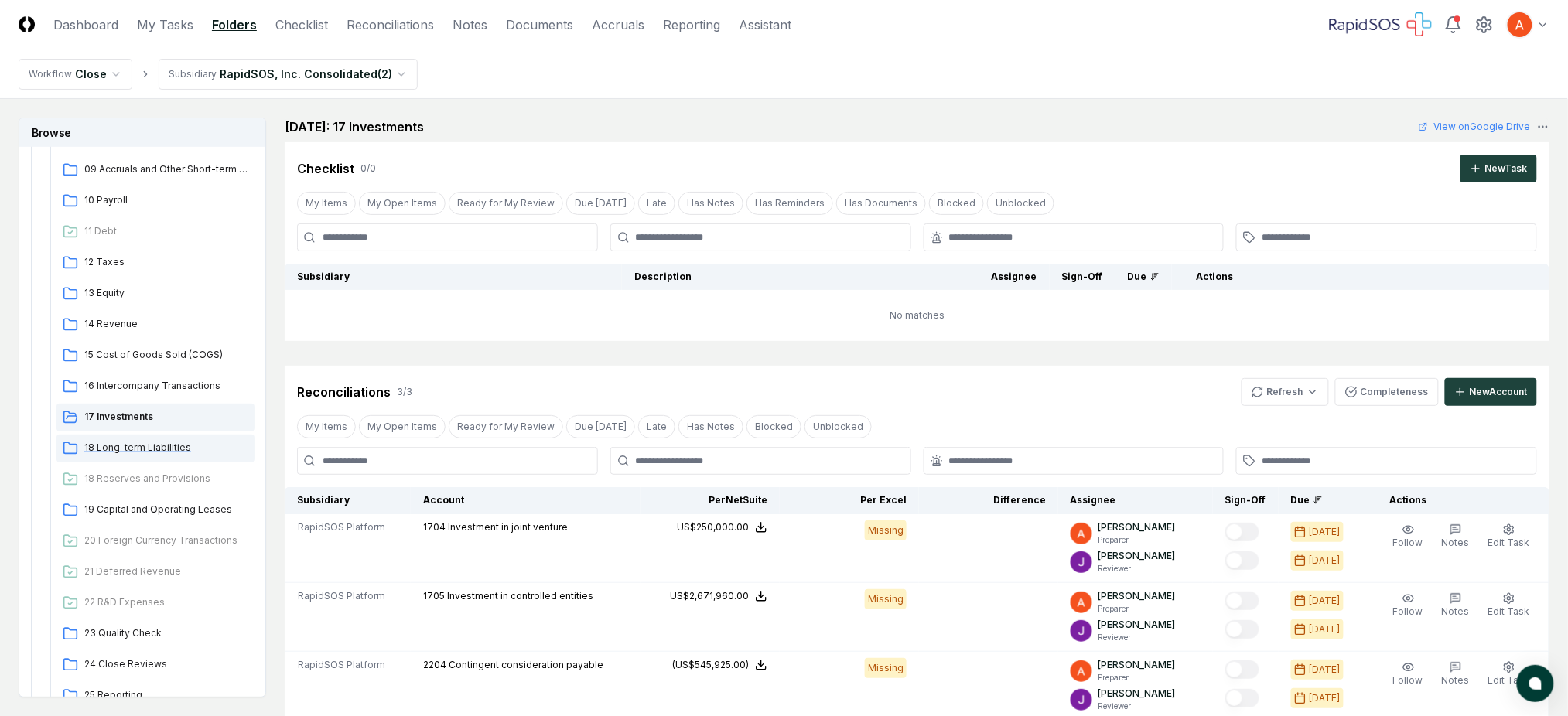
click at [153, 450] on span "18 Long-term Liabilities" at bounding box center [166, 447] width 164 height 14
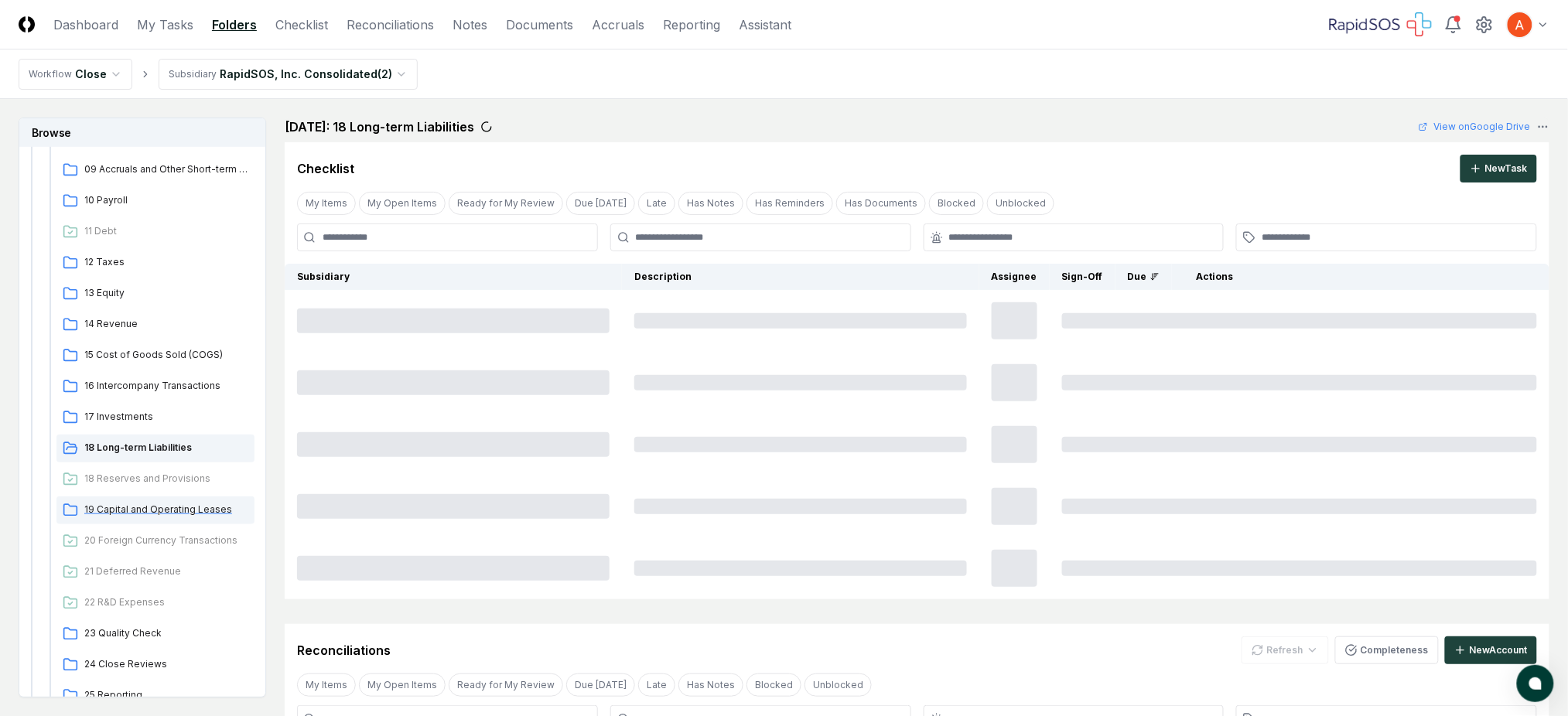
click at [161, 511] on span "19 Capital and Operating Leases" at bounding box center [166, 510] width 164 height 14
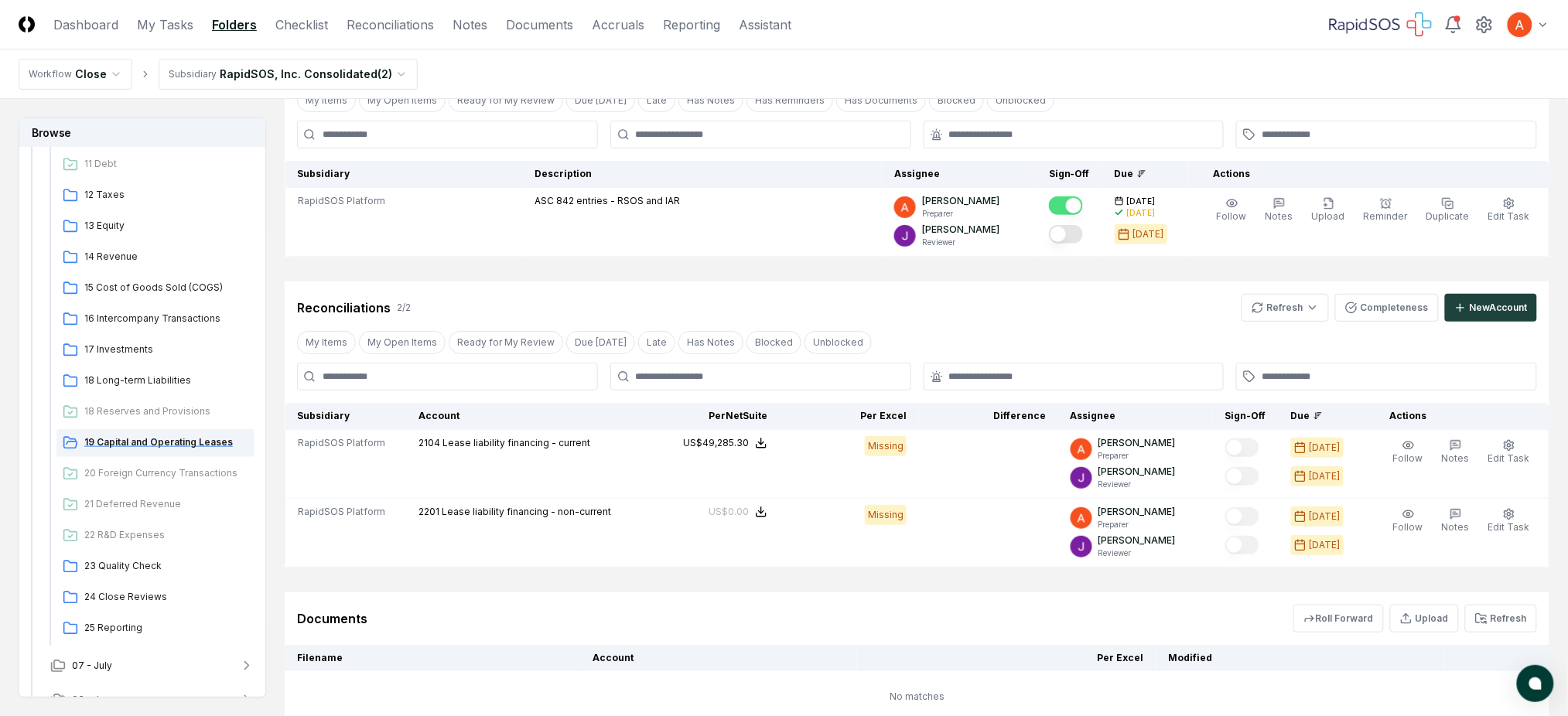
scroll to position [515, 0]
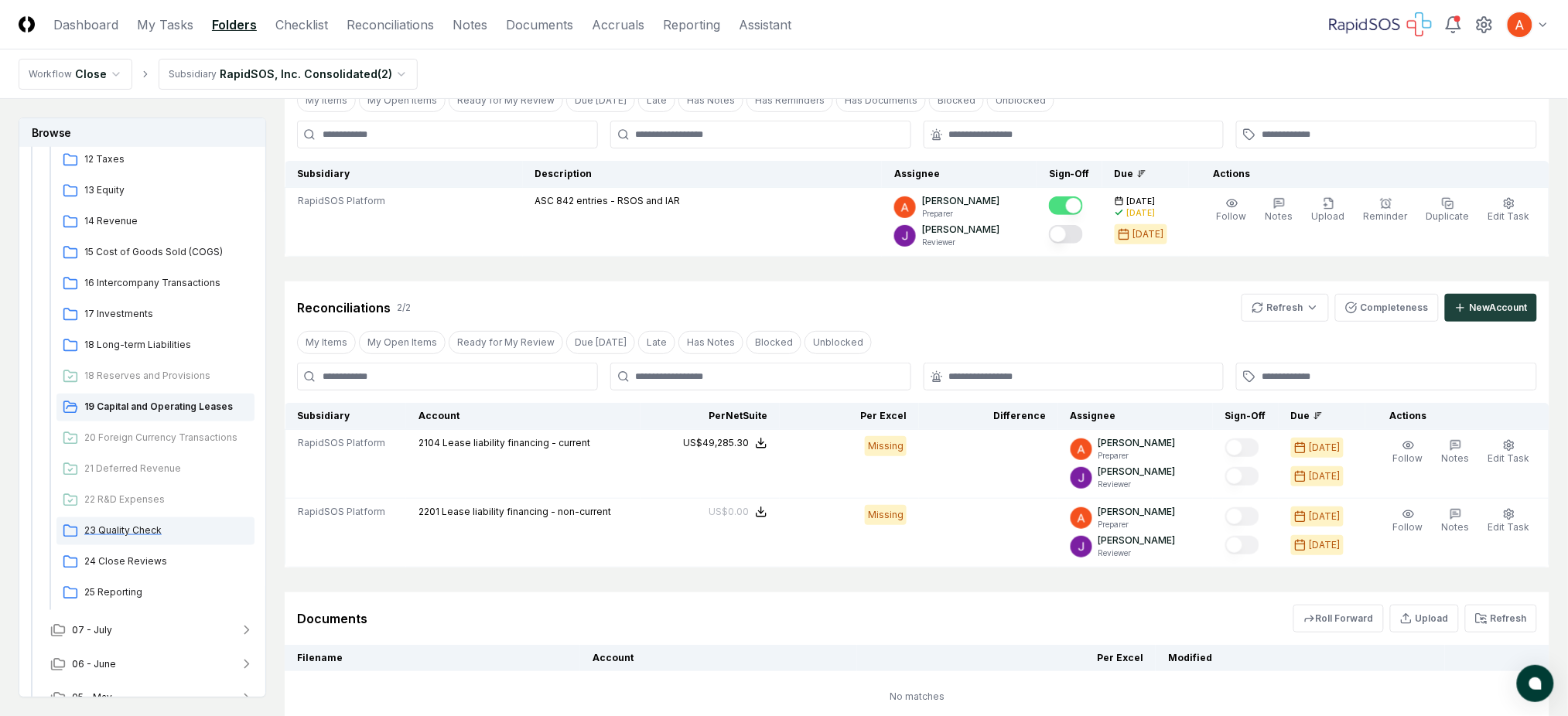
click at [137, 526] on span "23 Quality Check" at bounding box center [166, 531] width 164 height 14
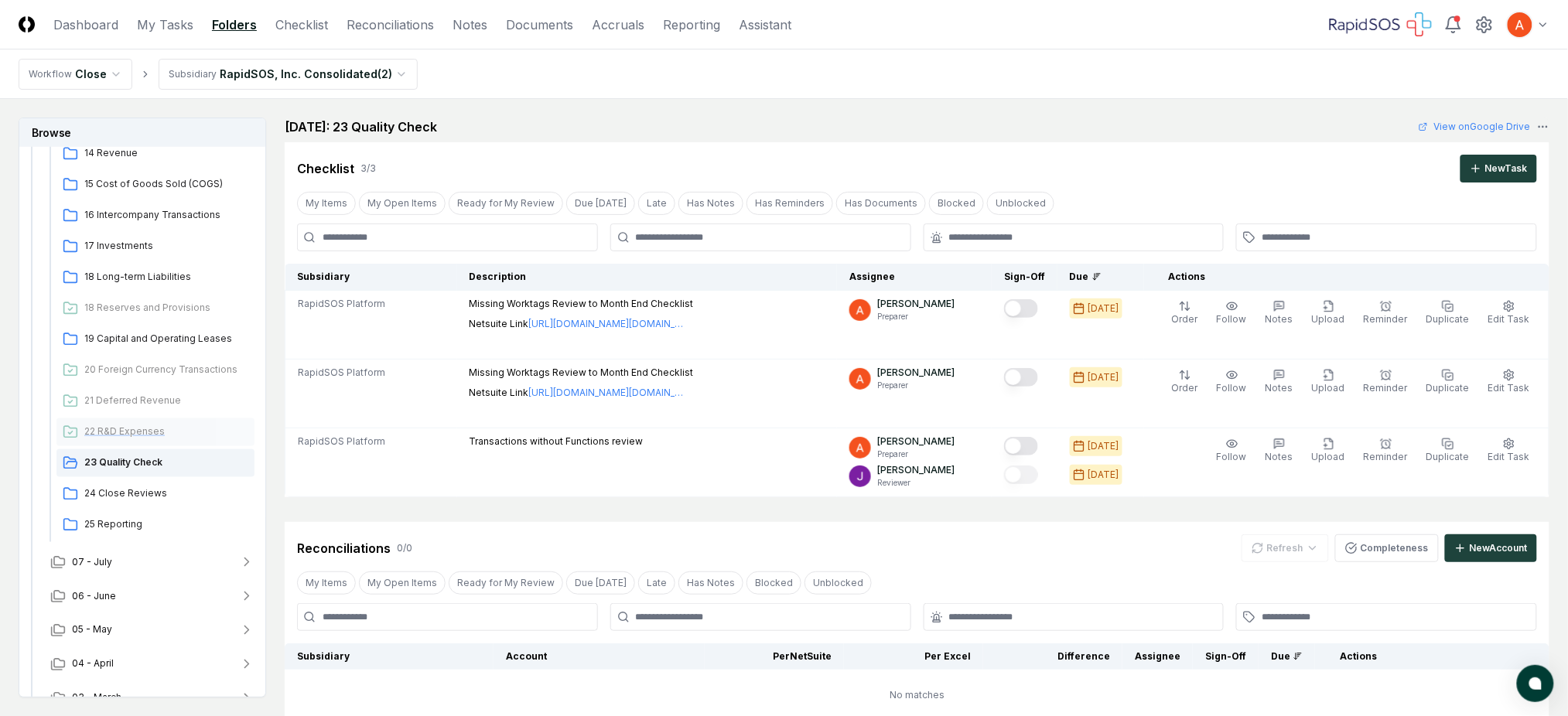
scroll to position [619, 0]
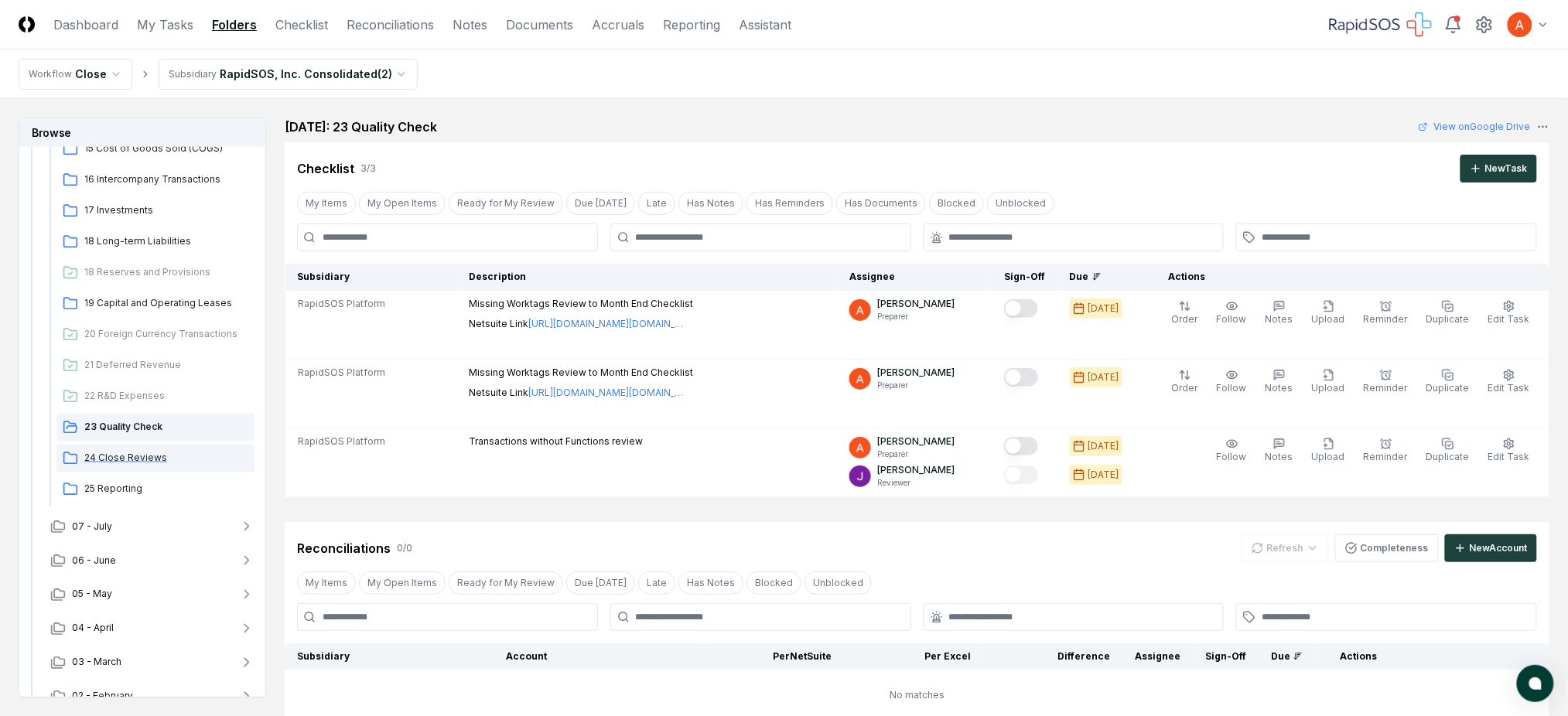
click at [139, 451] on span "24 Close Reviews" at bounding box center [166, 458] width 164 height 14
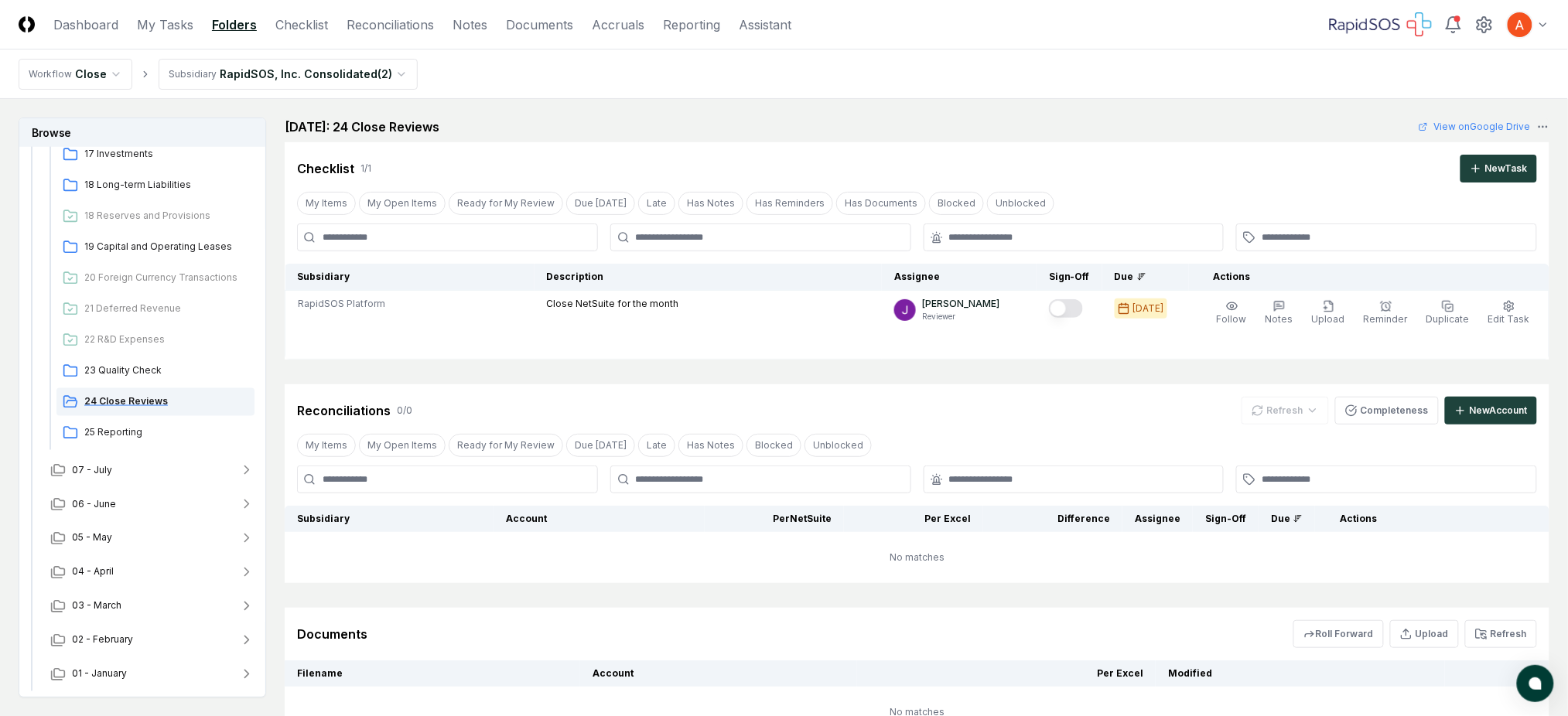
scroll to position [706, 0]
click at [132, 403] on span "25 Reporting" at bounding box center [166, 402] width 164 height 14
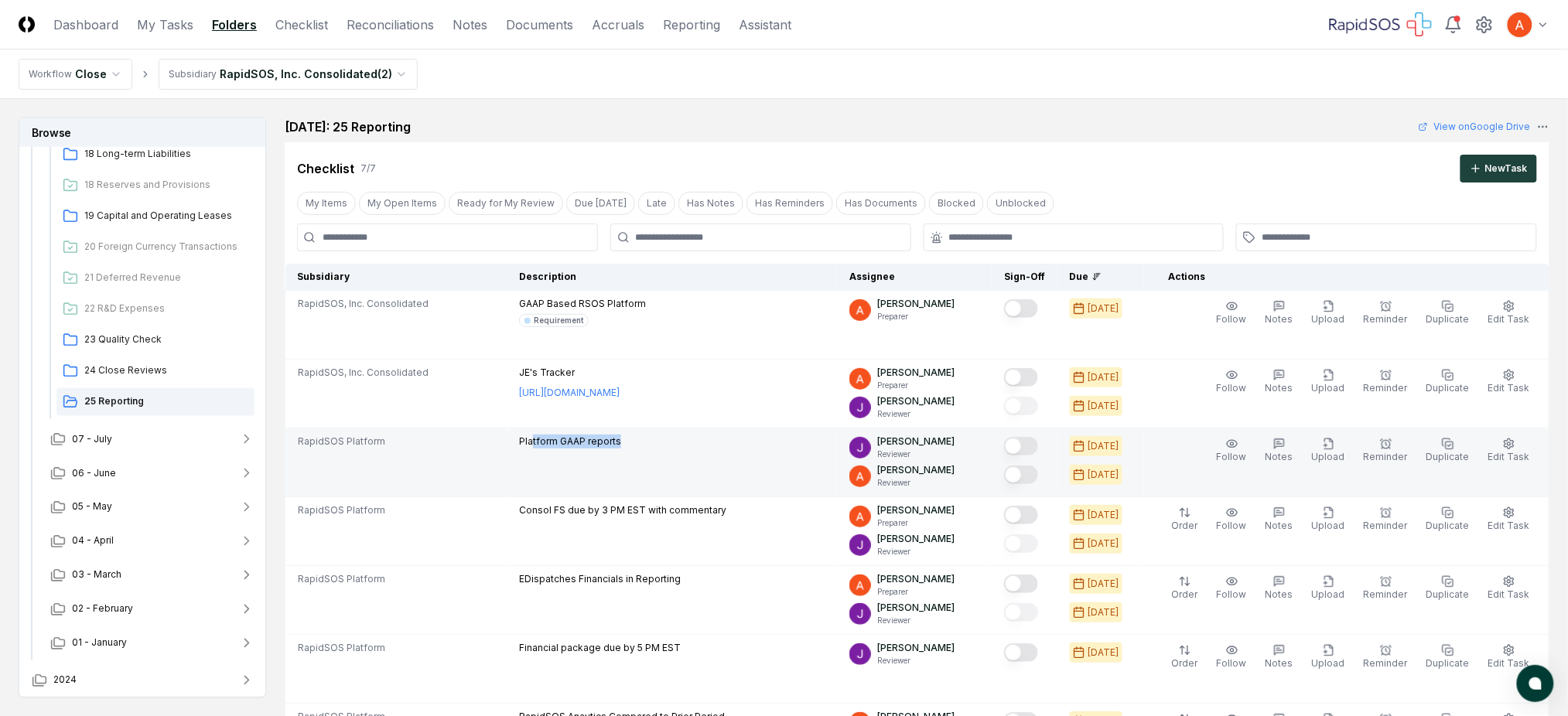
drag, startPoint x: 539, startPoint y: 445, endPoint x: 646, endPoint y: 433, distance: 107.7
click at [646, 434] on div "Platform GAAP reports" at bounding box center [672, 443] width 305 height 17
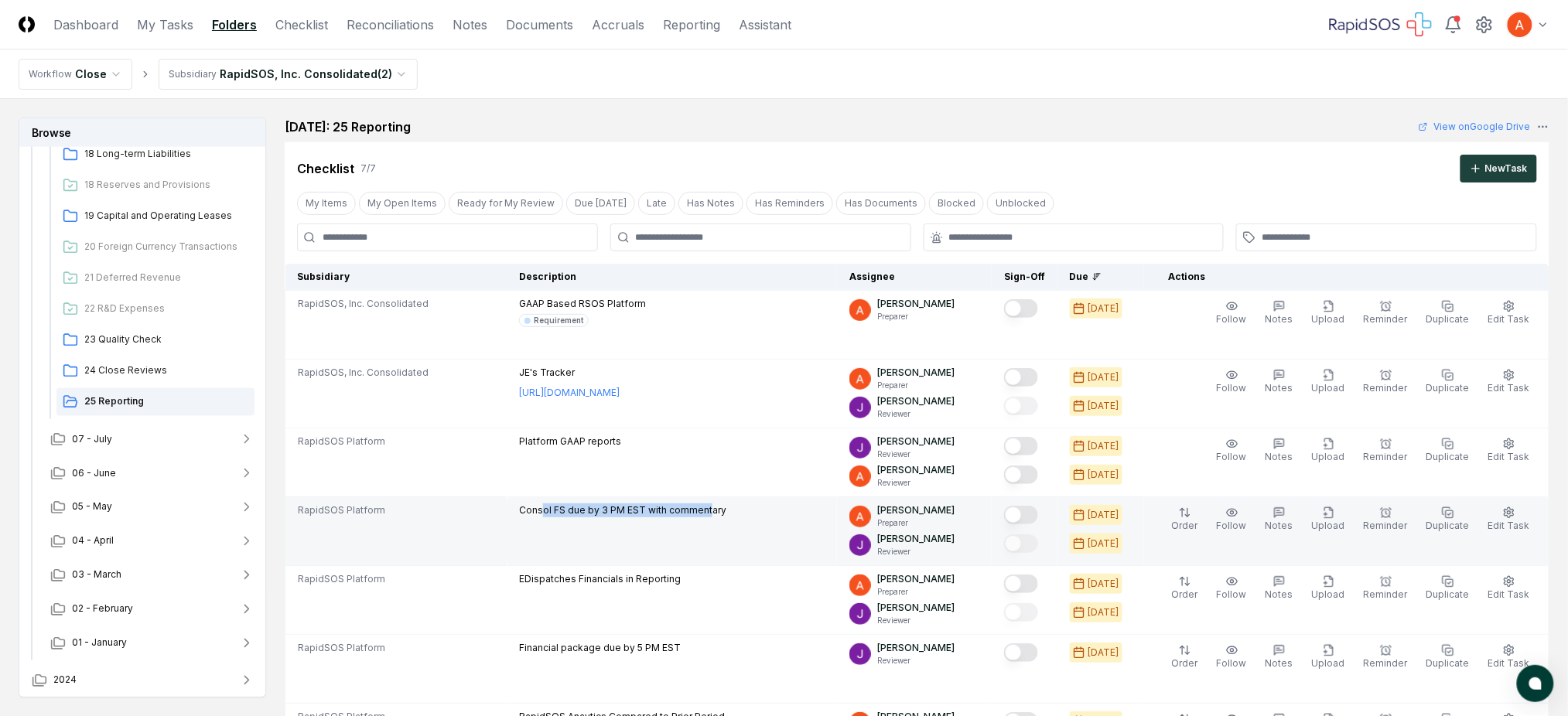
drag, startPoint x: 560, startPoint y: 506, endPoint x: 714, endPoint y: 505, distance: 154.0
click at [714, 505] on p "Consol FS due by 3 PM EST with commentary" at bounding box center [623, 511] width 207 height 14
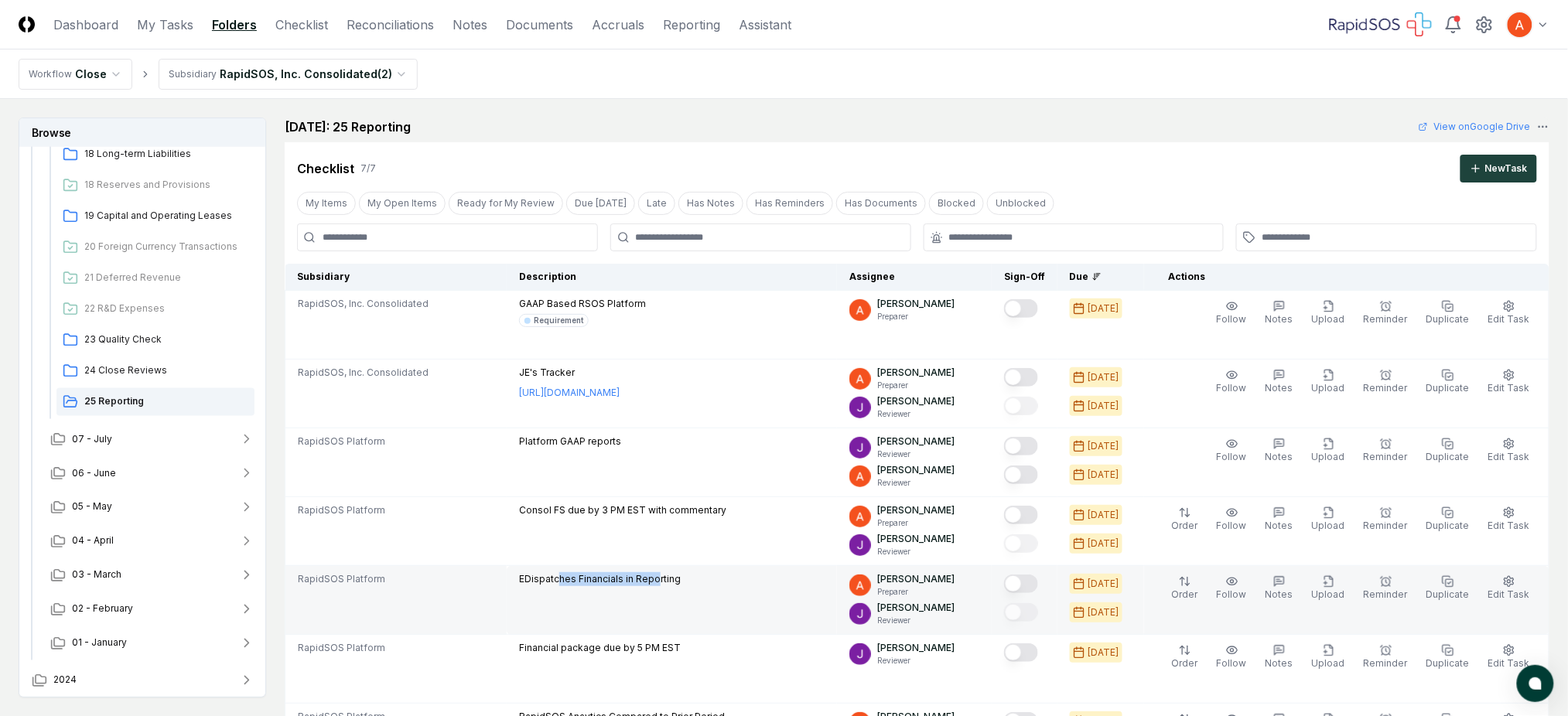
drag, startPoint x: 564, startPoint y: 577, endPoint x: 663, endPoint y: 577, distance: 99.0
click at [663, 577] on p "EDispatches Financials in Reporting" at bounding box center [600, 579] width 162 height 14
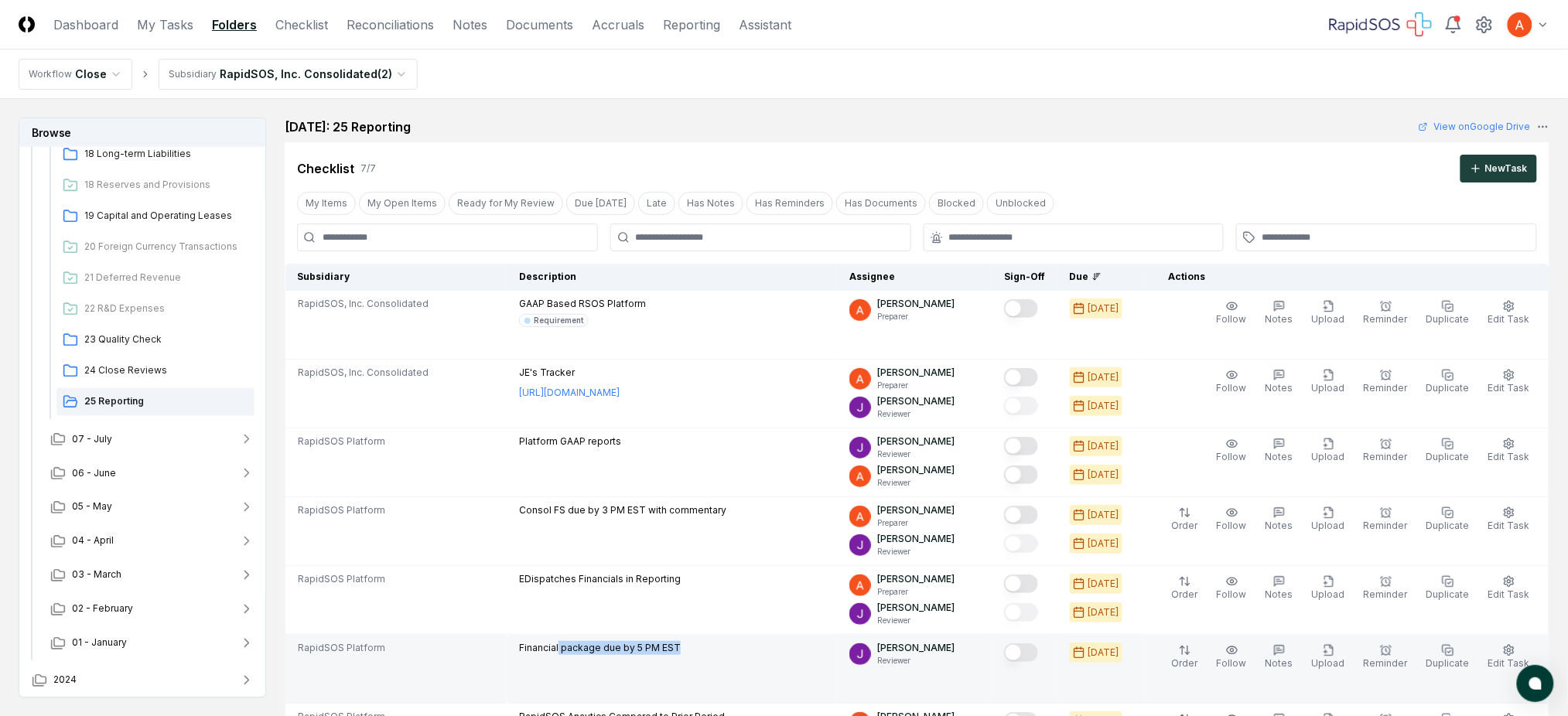
drag, startPoint x: 575, startPoint y: 648, endPoint x: 698, endPoint y: 651, distance: 123.0
click at [698, 651] on div "Financial package due by 5 PM EST" at bounding box center [672, 650] width 305 height 17
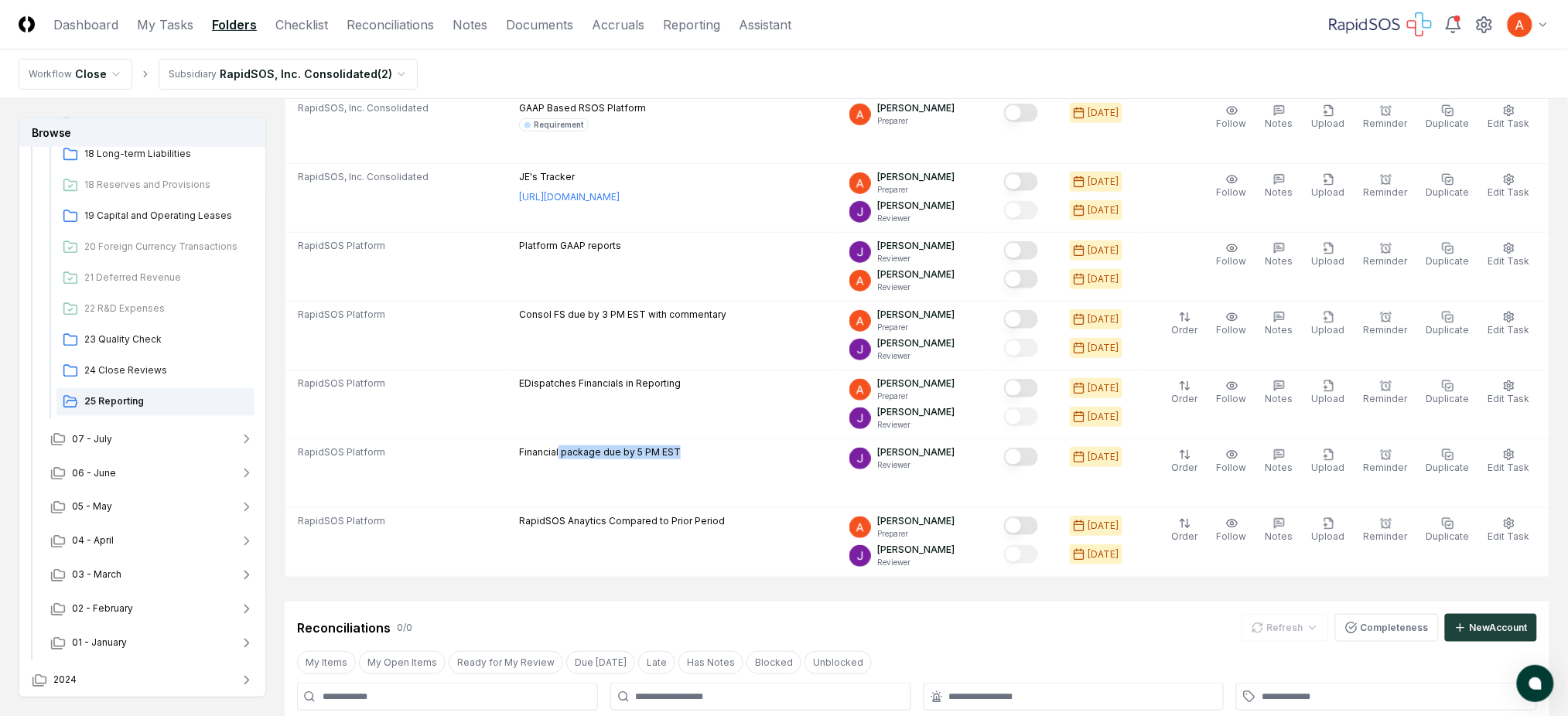
scroll to position [205, 0]
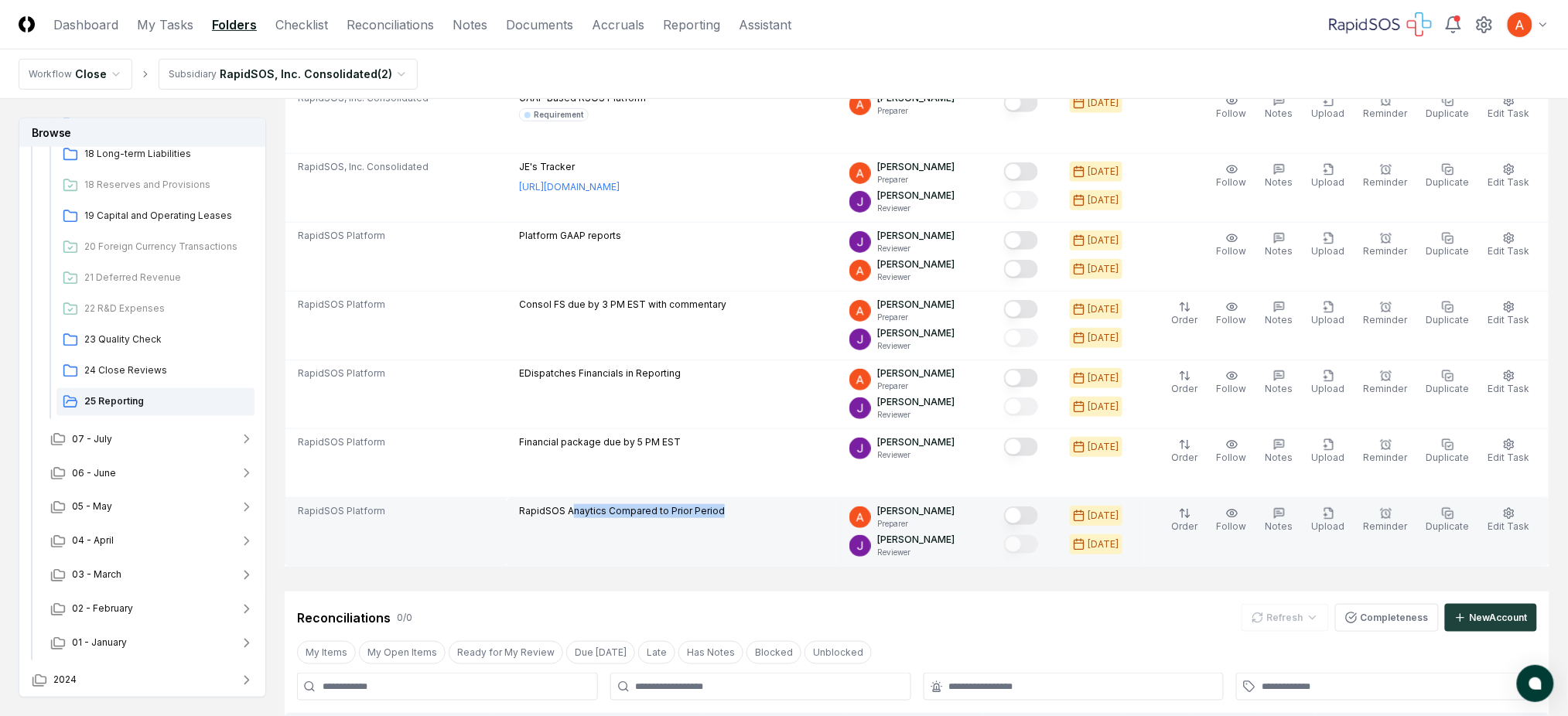
drag, startPoint x: 575, startPoint y: 521, endPoint x: 721, endPoint y: 508, distance: 146.6
click at [721, 508] on div "RapidSOS Anaytics Compared to Prior Period" at bounding box center [622, 513] width 206 height 17
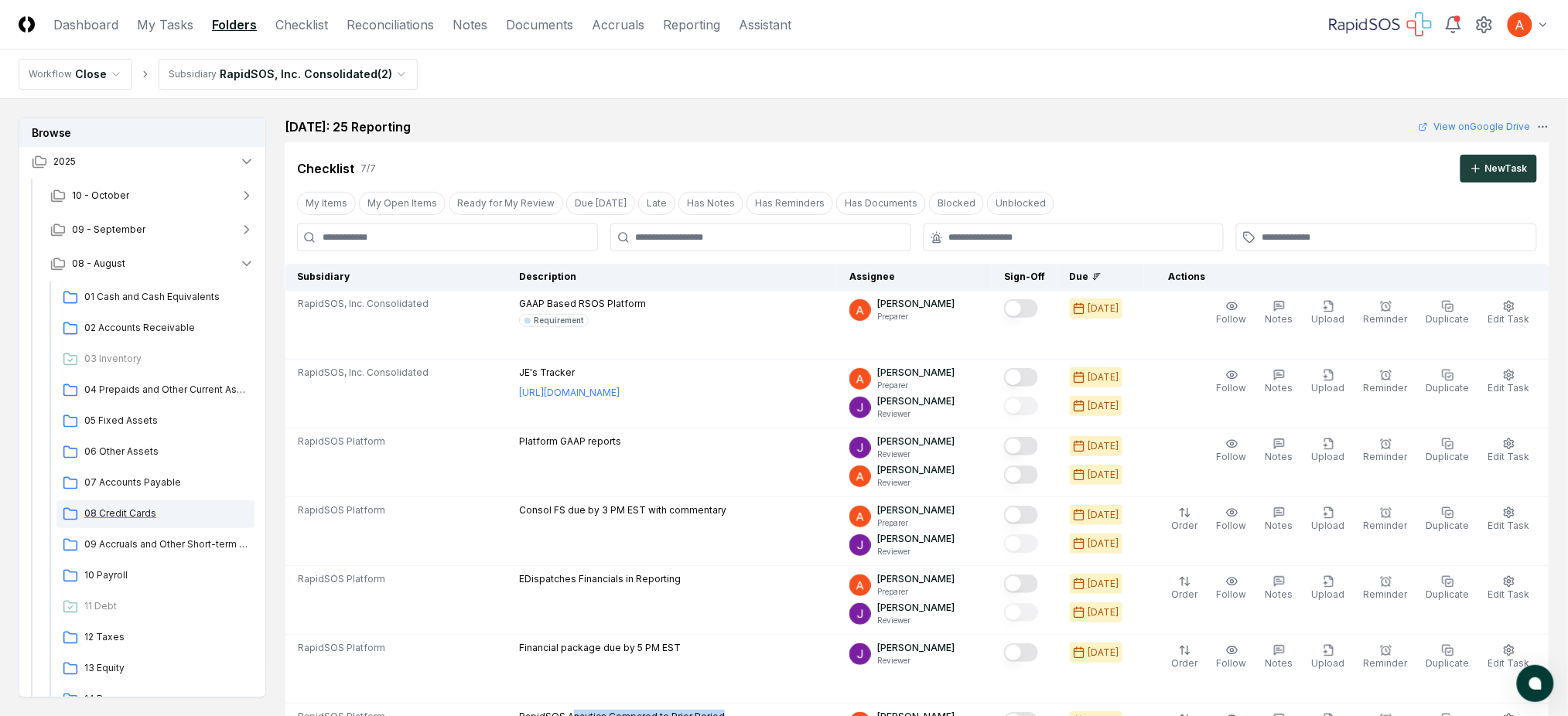
scroll to position [0, 0]
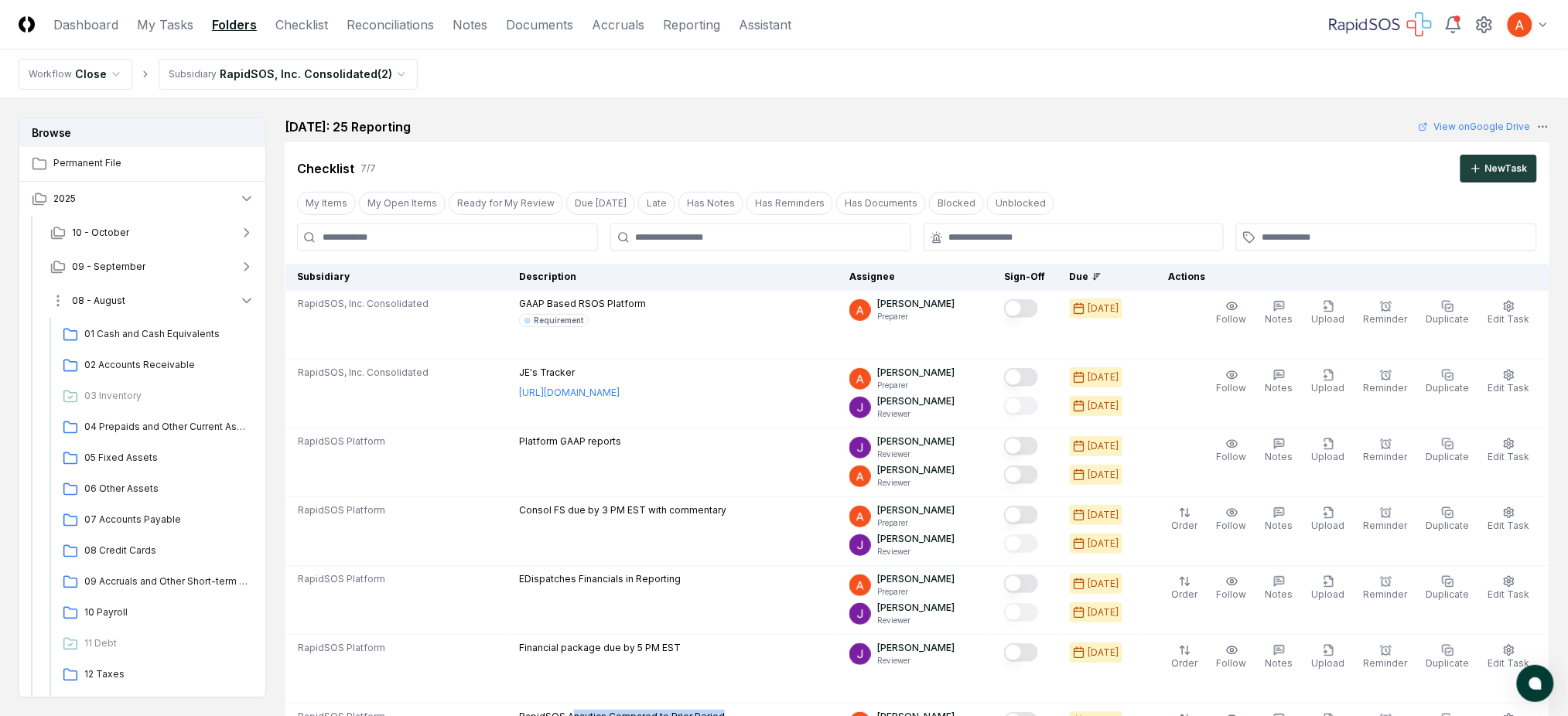
click at [203, 300] on button "08 - August" at bounding box center [153, 301] width 229 height 34
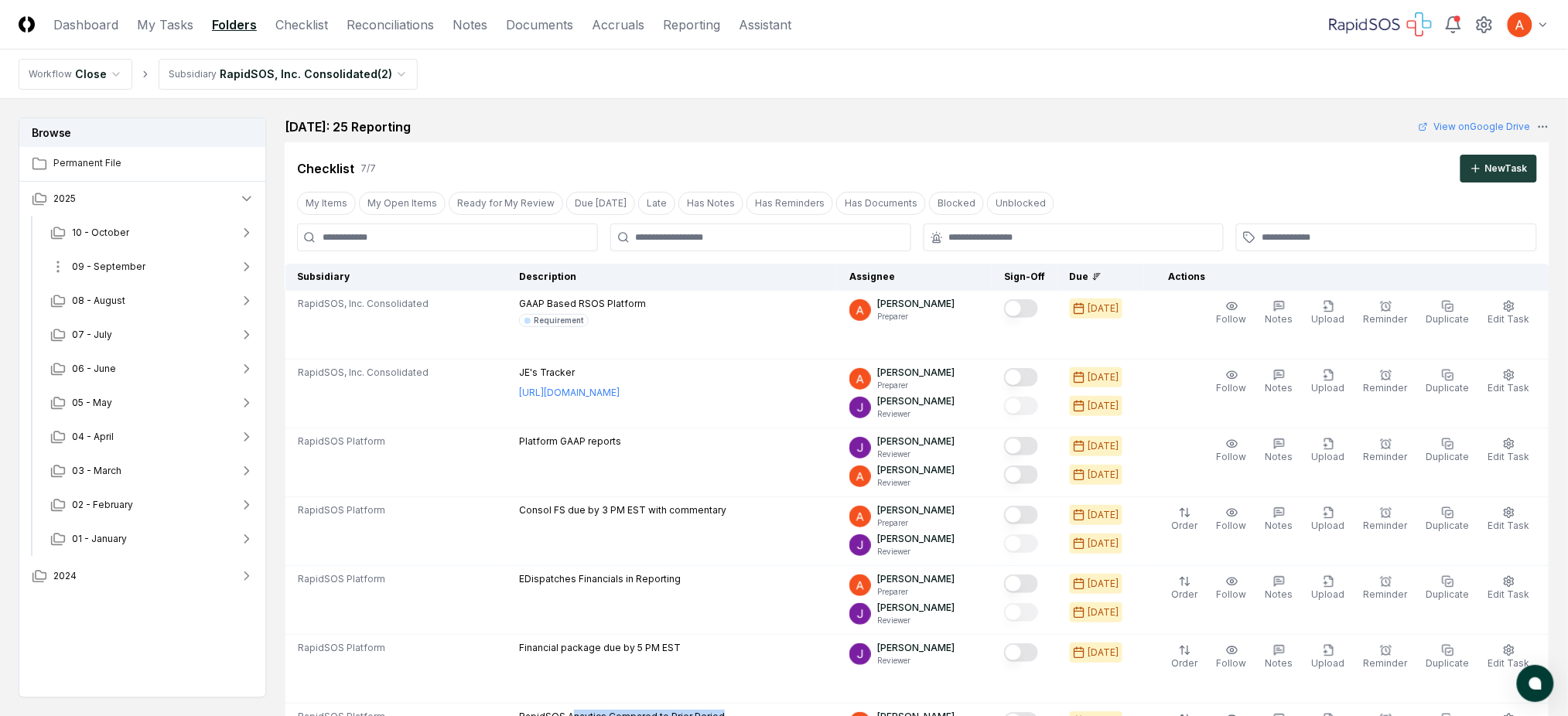
click at [195, 263] on button "09 - September" at bounding box center [153, 267] width 229 height 34
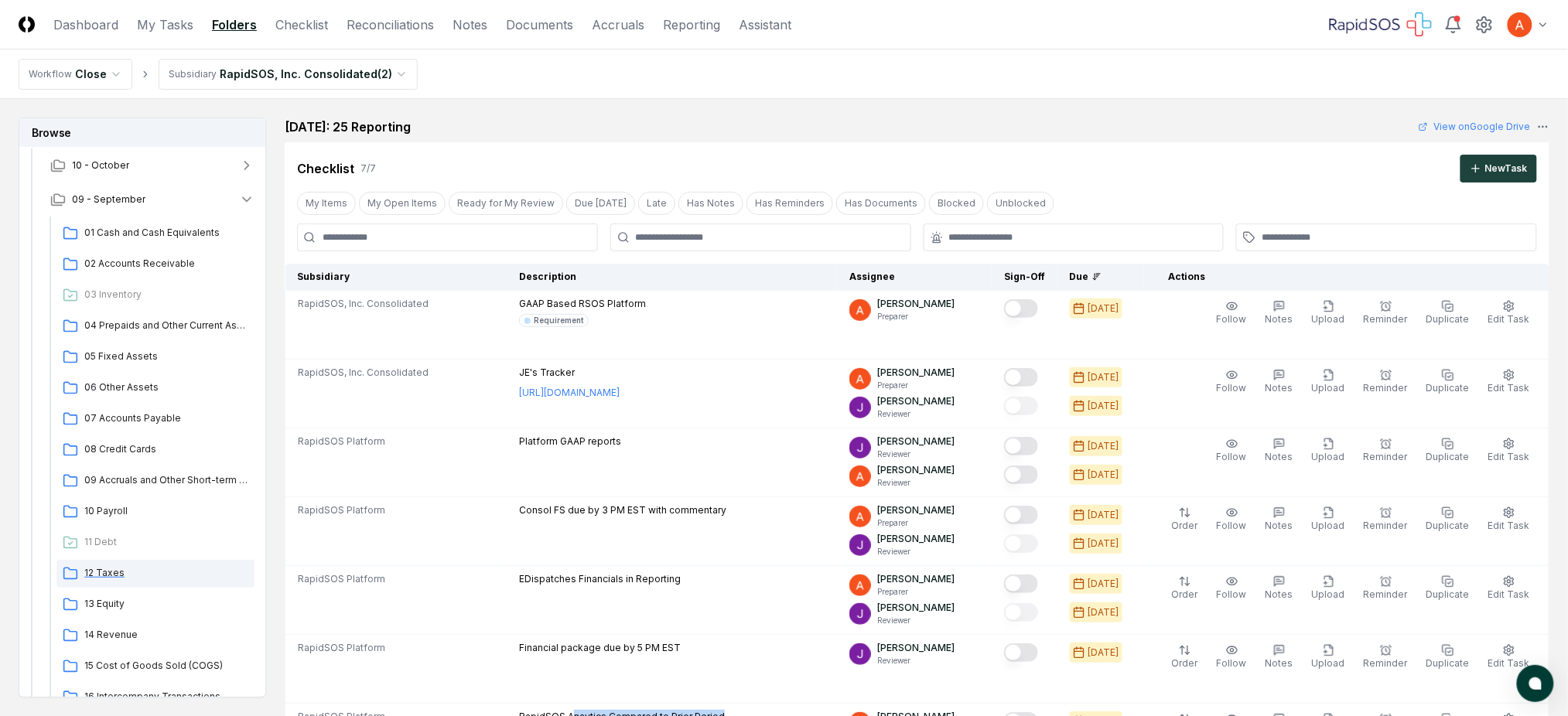
scroll to position [103, 0]
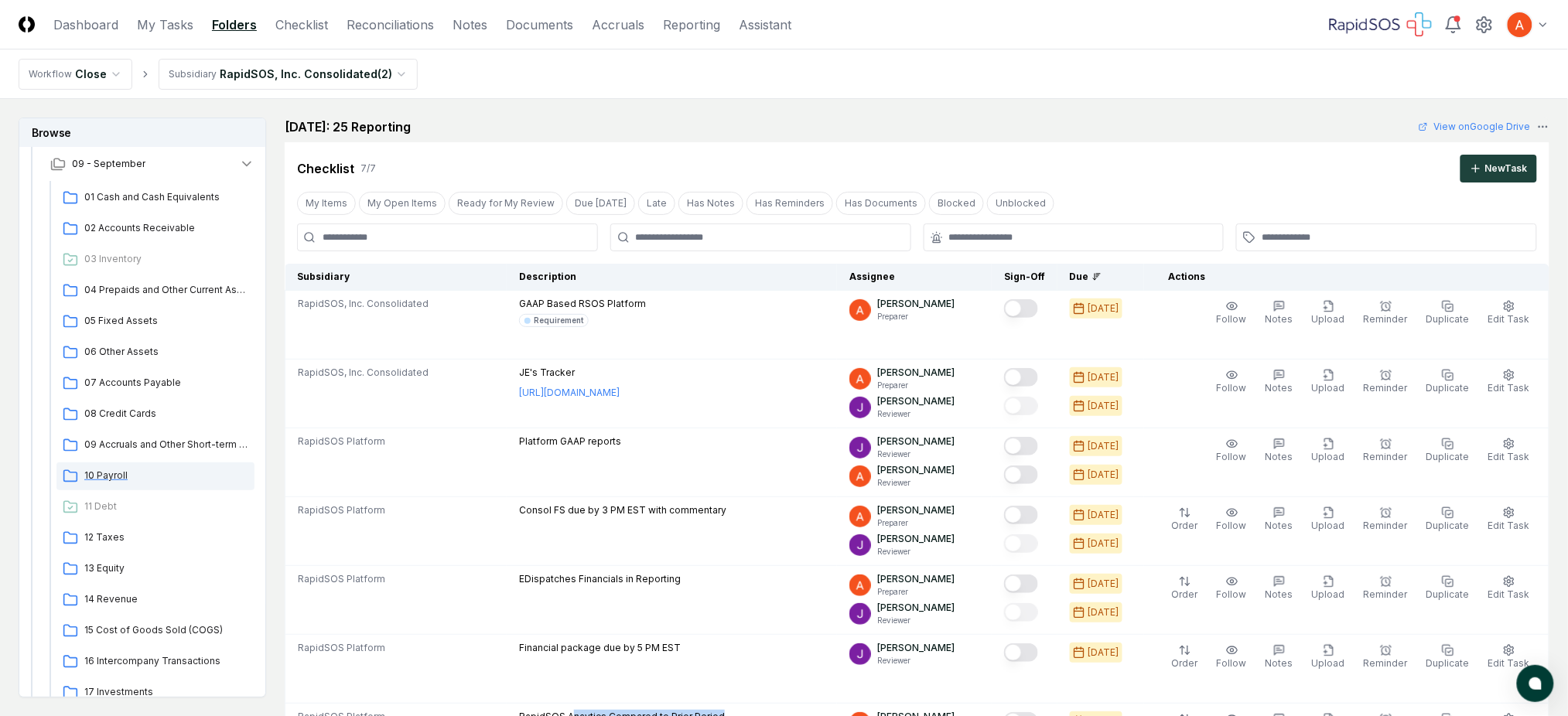
click at [128, 476] on span "10 Payroll" at bounding box center [166, 476] width 164 height 14
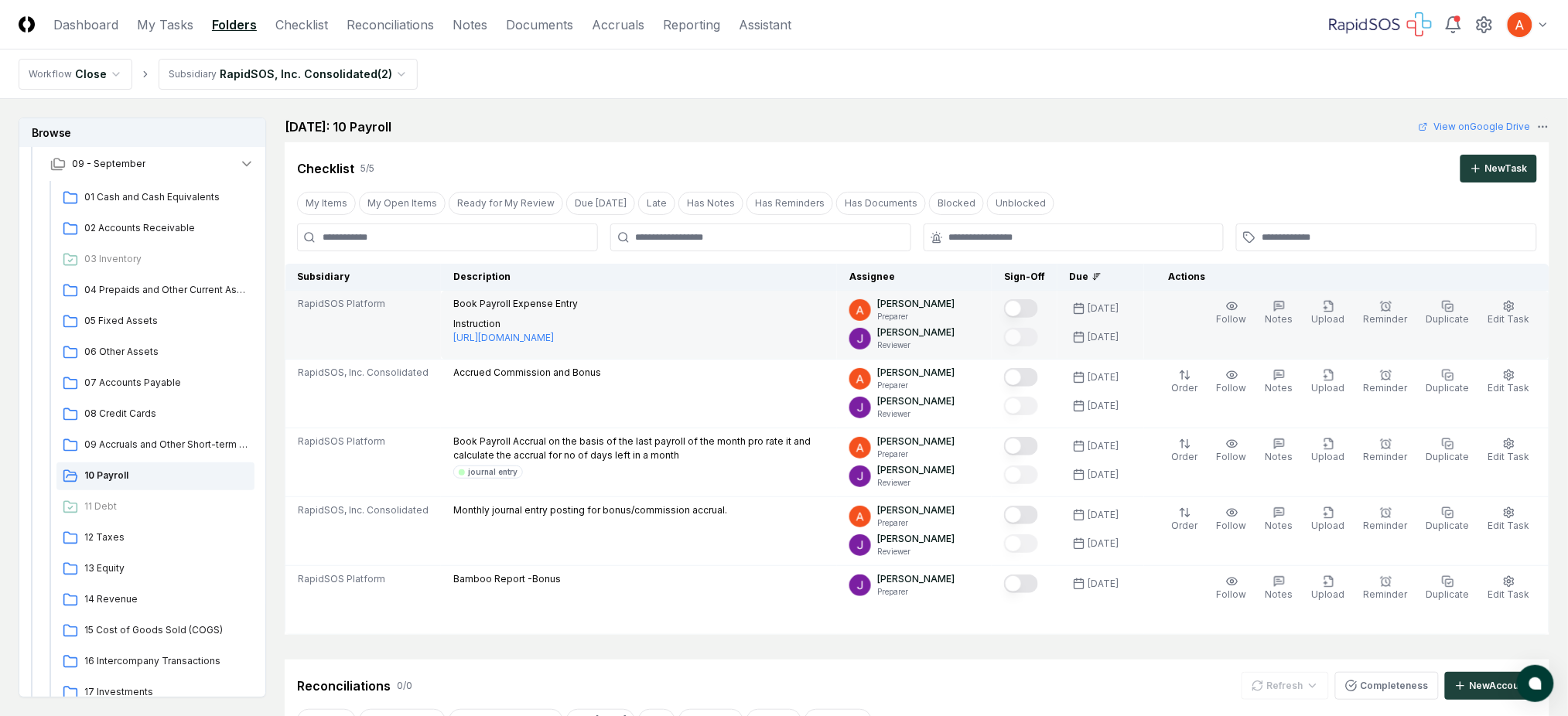
click at [1038, 306] on button "Mark complete" at bounding box center [1021, 309] width 34 height 19
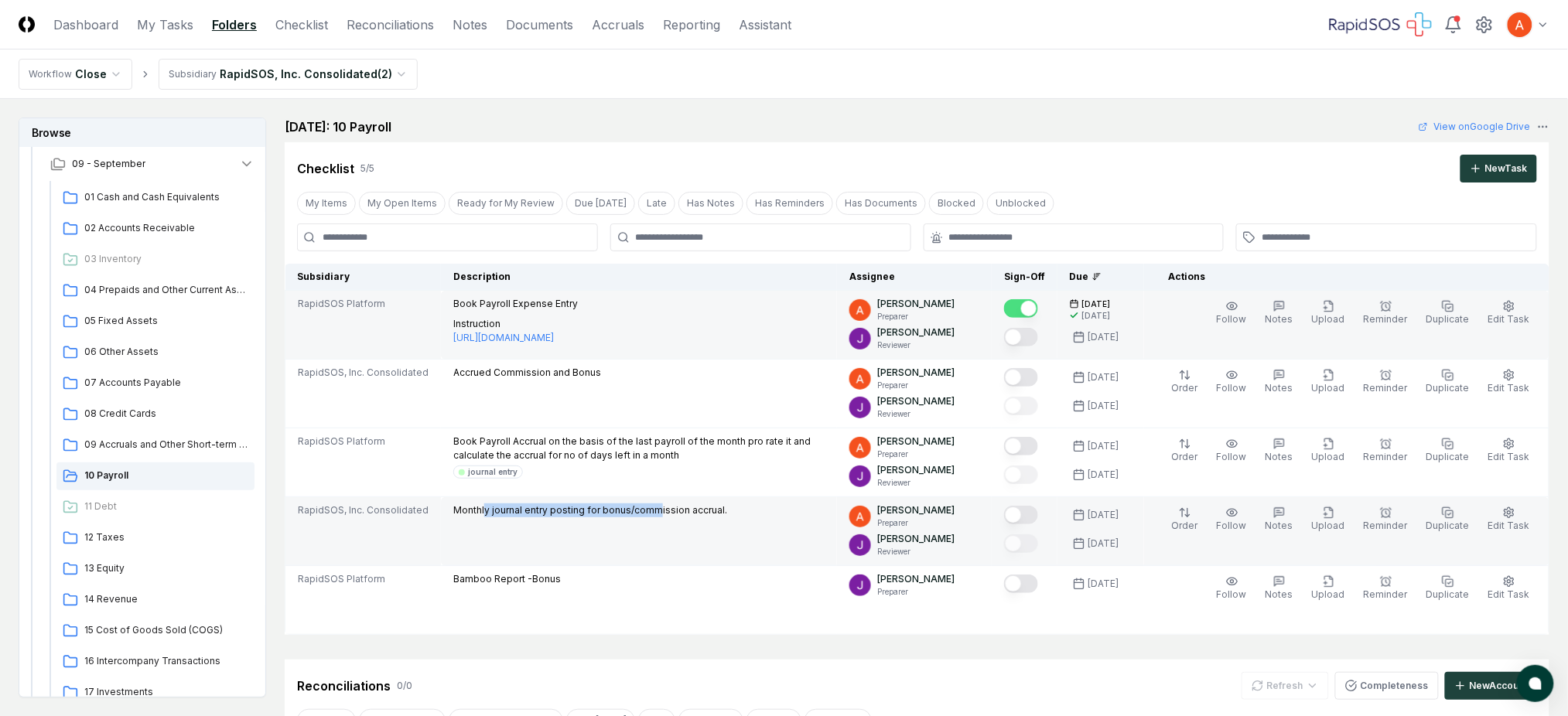
drag, startPoint x: 512, startPoint y: 507, endPoint x: 649, endPoint y: 502, distance: 137.1
click at [649, 502] on td "Monthly journal entry posting for bonus/commission accrual." at bounding box center [638, 532] width 396 height 68
drag, startPoint x: 474, startPoint y: 579, endPoint x: 596, endPoint y: 563, distance: 123.0
click at [589, 566] on td "Bamboo Report -Bonus" at bounding box center [638, 600] width 396 height 68
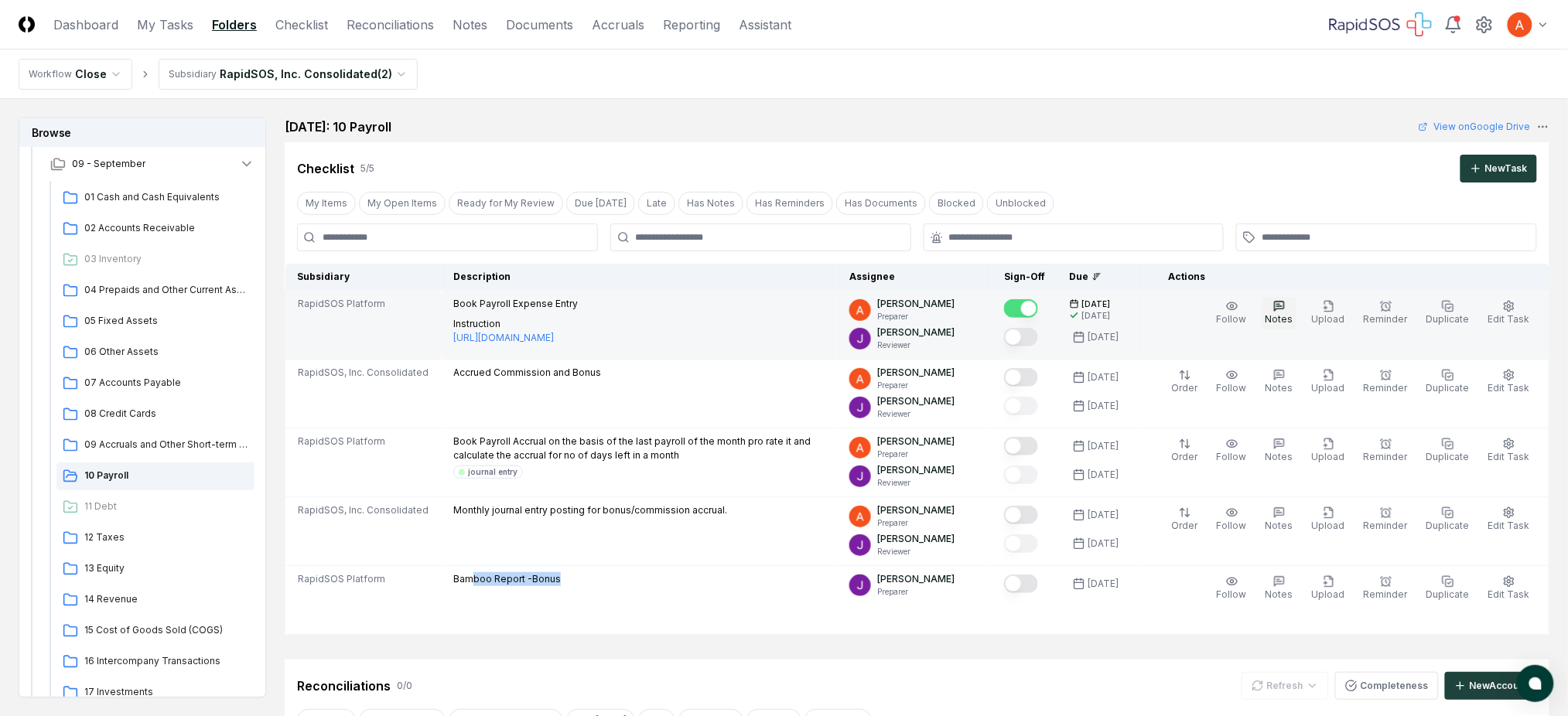
click at [1285, 311] on icon "button" at bounding box center [1280, 307] width 12 height 12
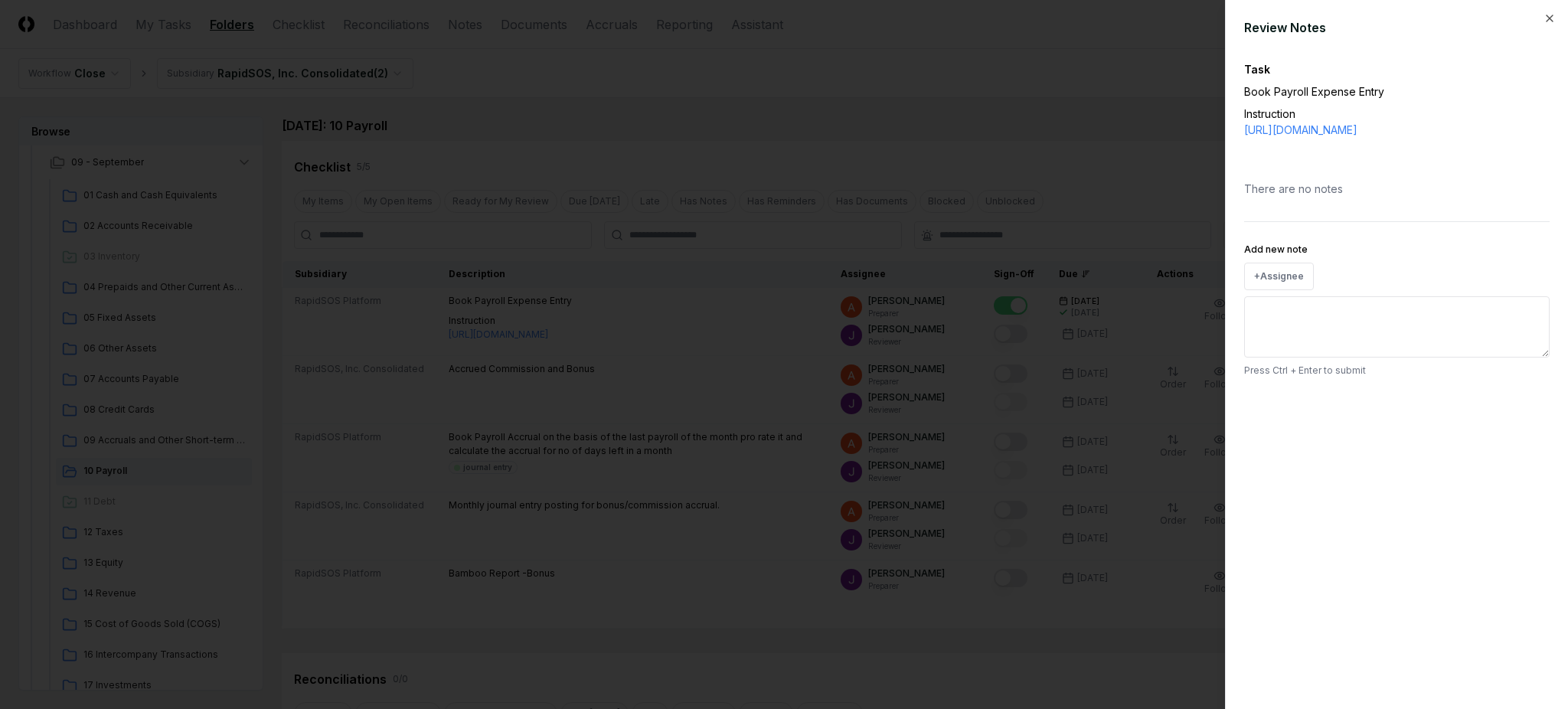
click at [1325, 316] on textarea "Add new note" at bounding box center [1397, 327] width 305 height 61
paste textarea "******"
type textarea "*"
type textarea "******"
click at [1535, 391] on button "Submit" at bounding box center [1522, 405] width 56 height 31
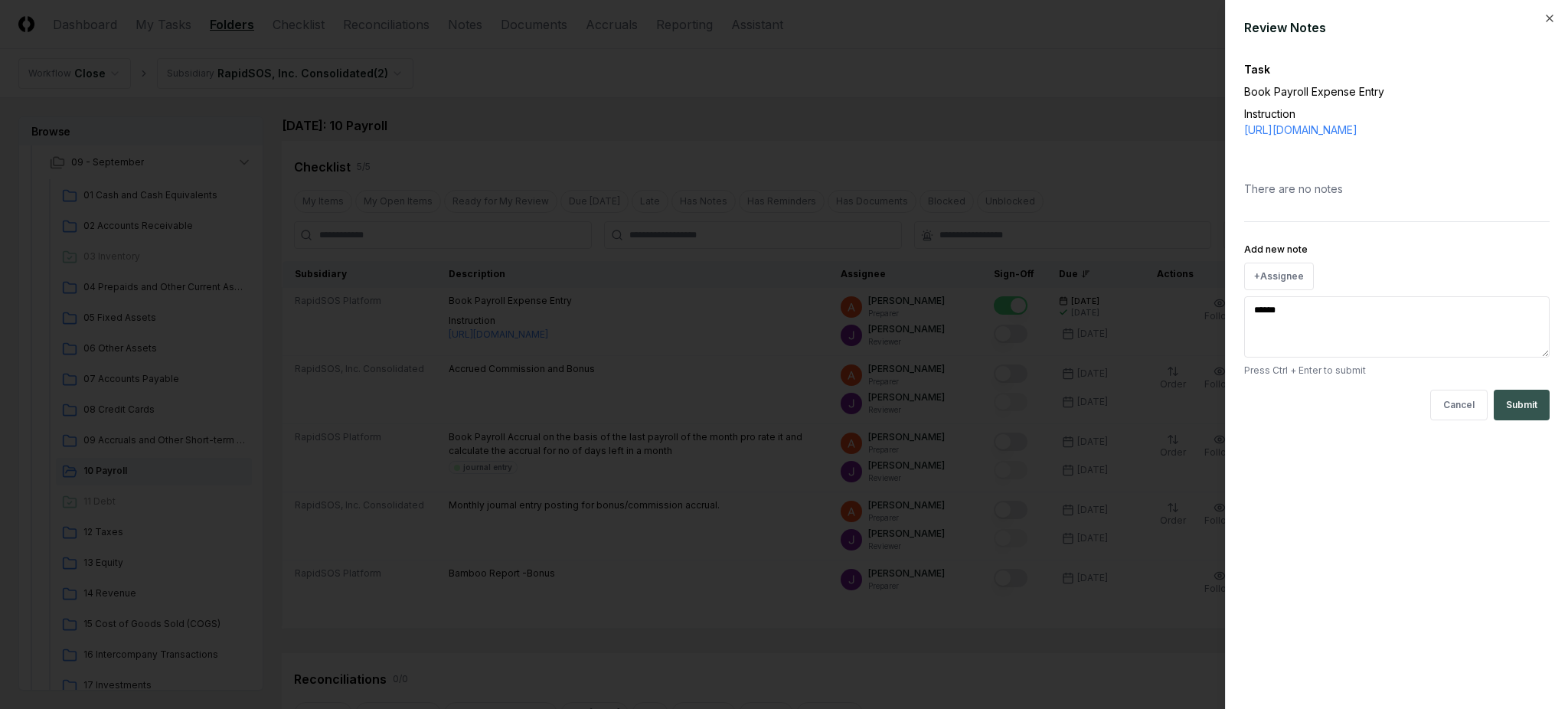
type textarea "*"
click at [1550, 13] on icon "button" at bounding box center [1550, 18] width 12 height 12
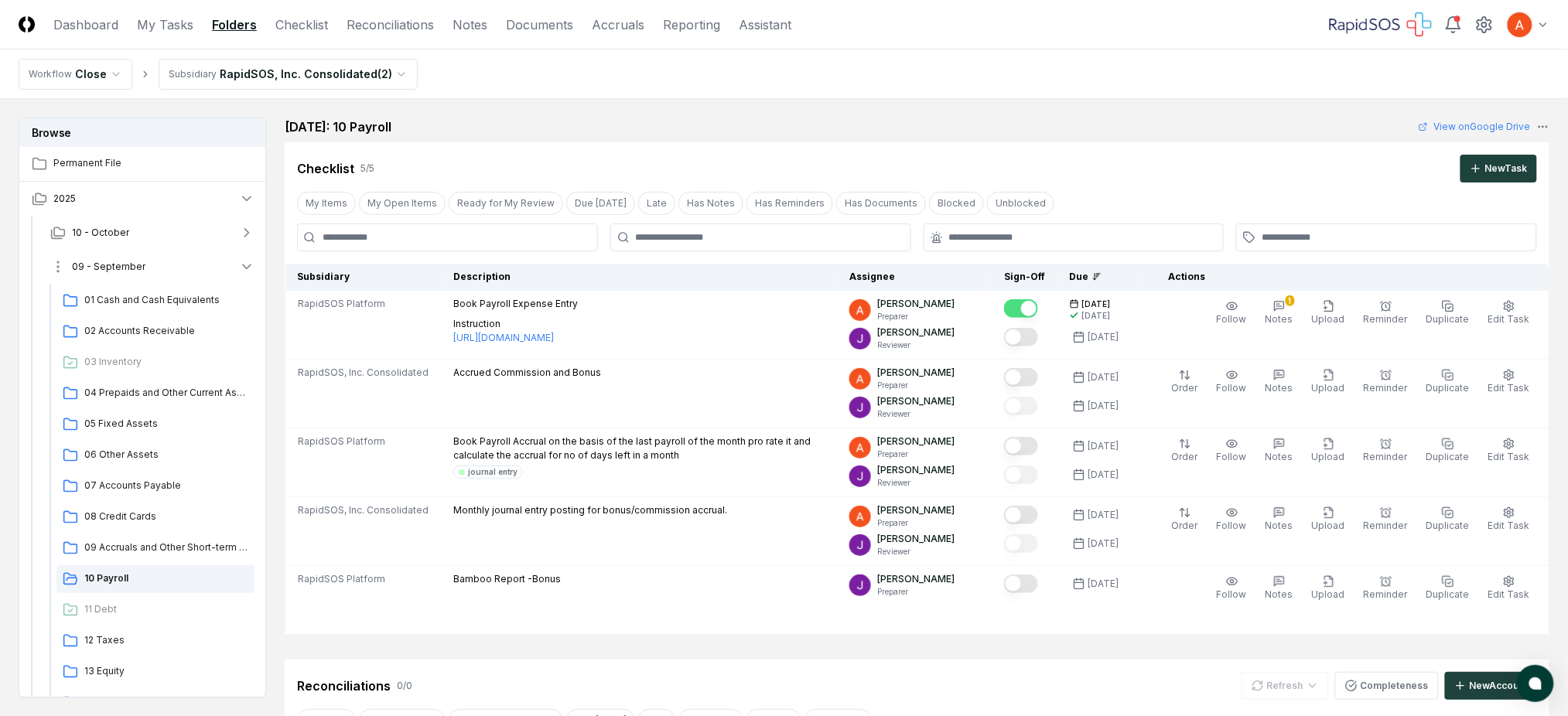
click at [170, 273] on button "09 - September" at bounding box center [153, 267] width 229 height 34
